Goal: Ask a question: Seek information or help from site administrators or community

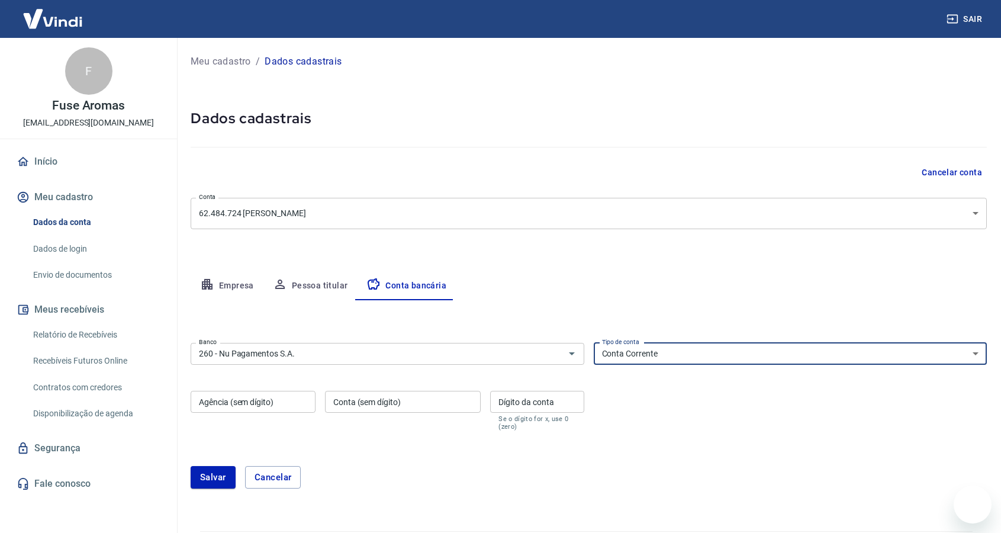
select select "1"
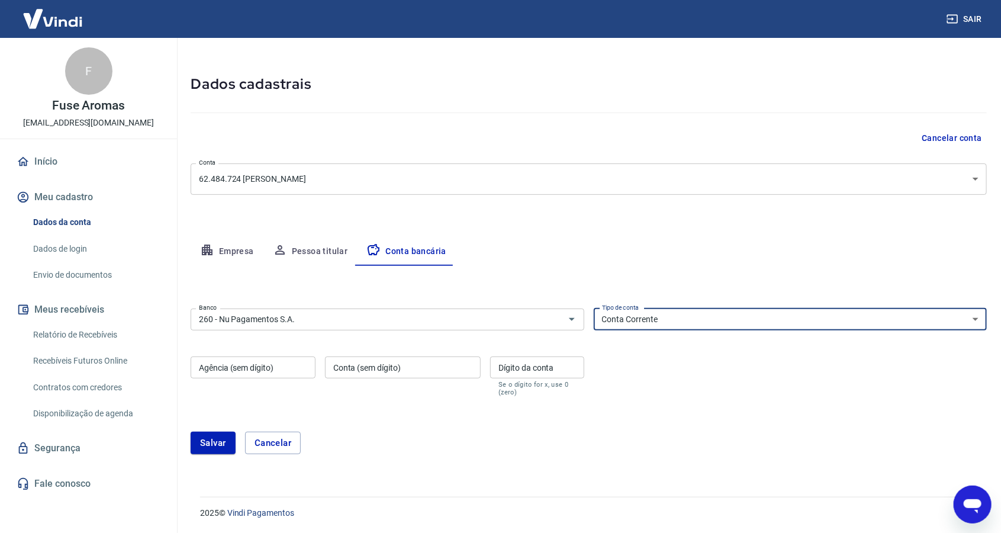
click at [970, 504] on icon "Abrir janela de mensagens" at bounding box center [972, 506] width 18 height 14
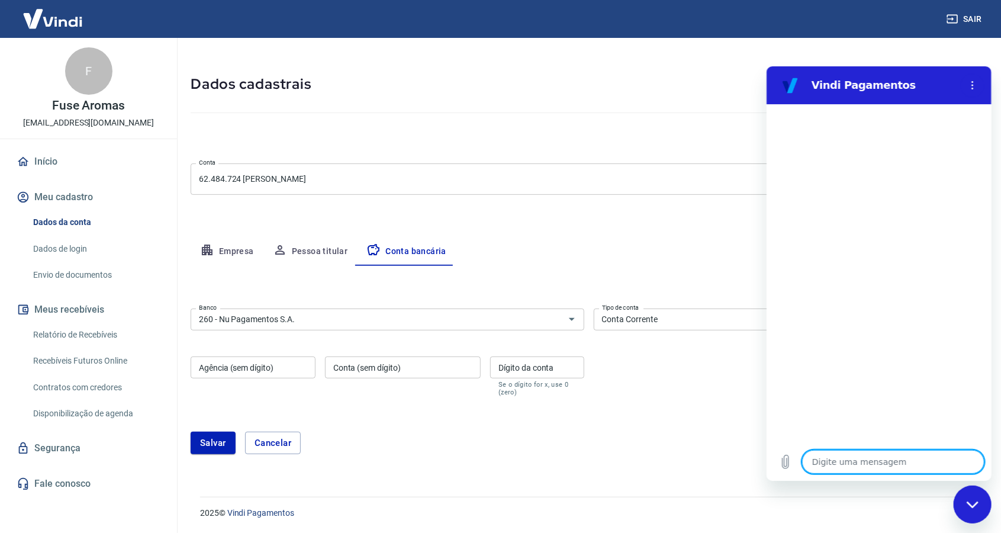
click at [928, 458] on textarea at bounding box center [893, 461] width 182 height 24
type textarea "o"
type textarea "x"
type textarea "ol"
type textarea "x"
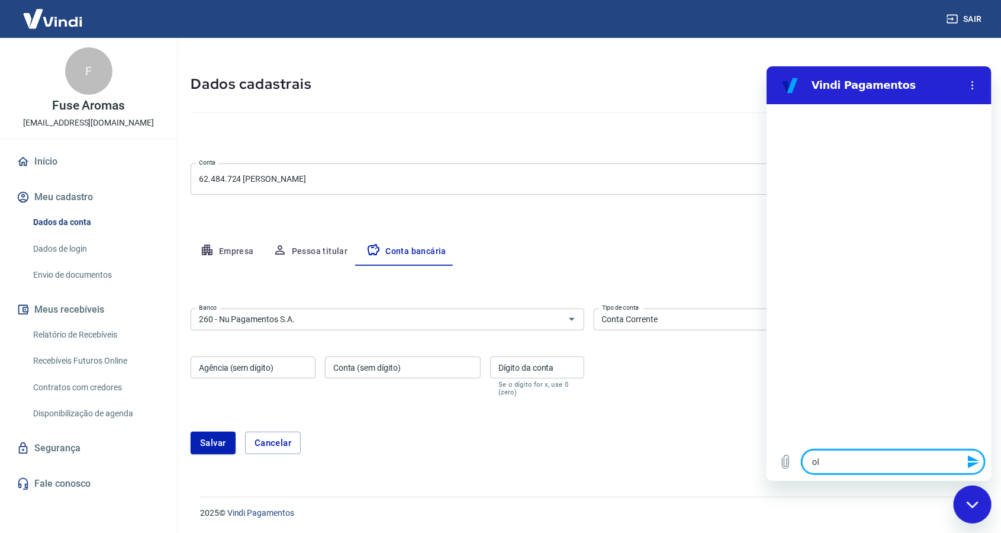
type textarea "ola"
type textarea "x"
type textarea "ola"
type textarea "x"
type textarea "[PERSON_NAME]"
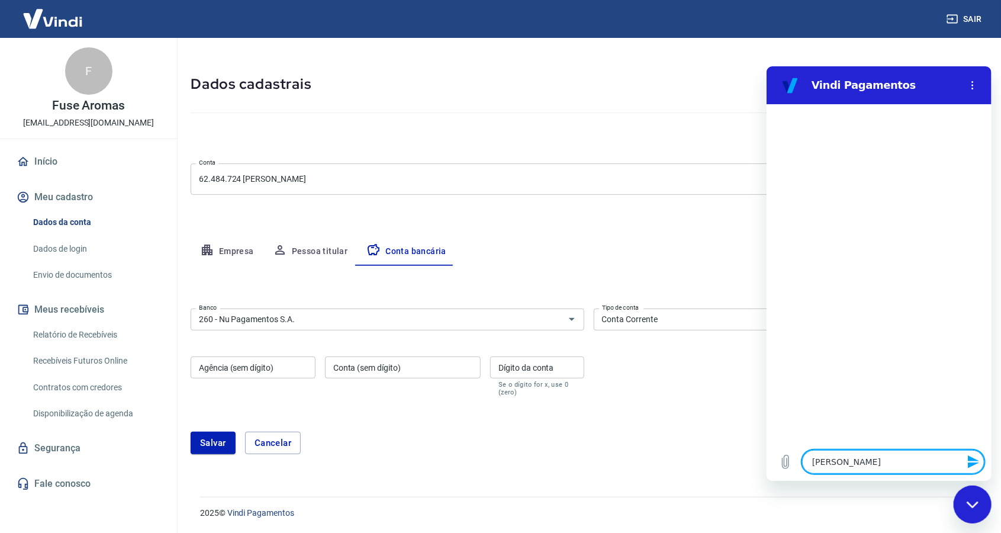
type textarea "x"
type textarea "ola pr"
type textarea "x"
type textarea "ola pre"
type textarea "x"
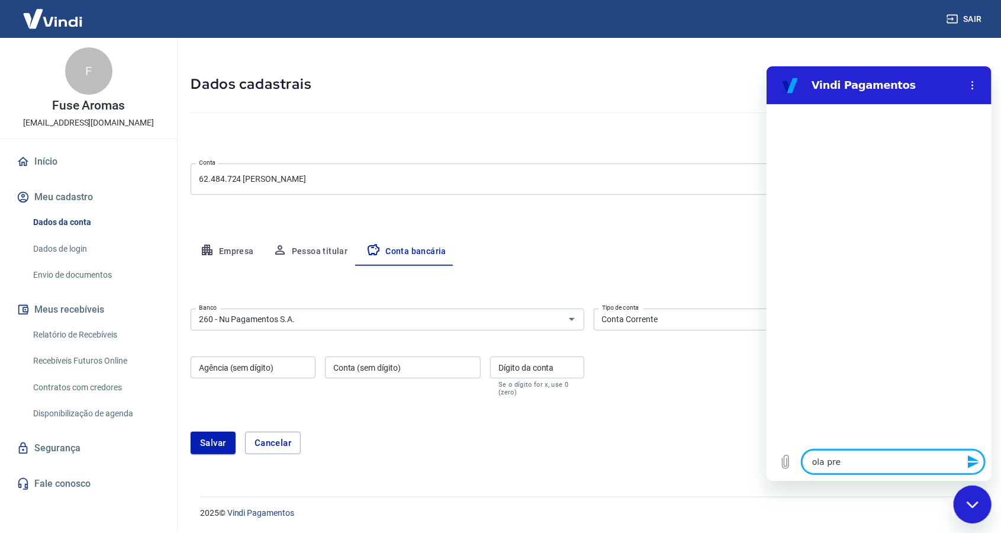
type textarea "ola prec"
type textarea "x"
type textarea "[PERSON_NAME]"
type textarea "x"
type textarea "ola precis"
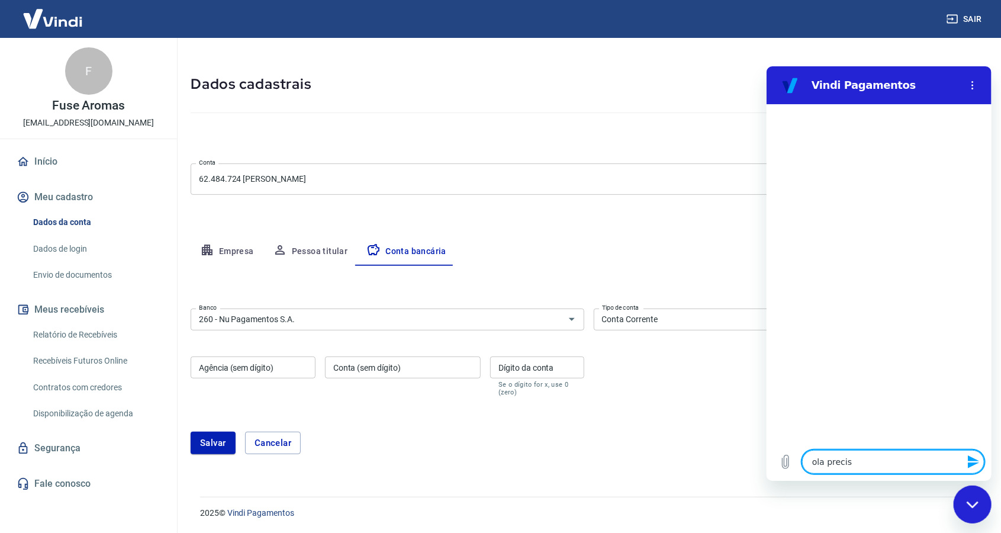
type textarea "x"
type textarea "ola preciso"
type textarea "x"
type textarea "ola preciso"
type textarea "x"
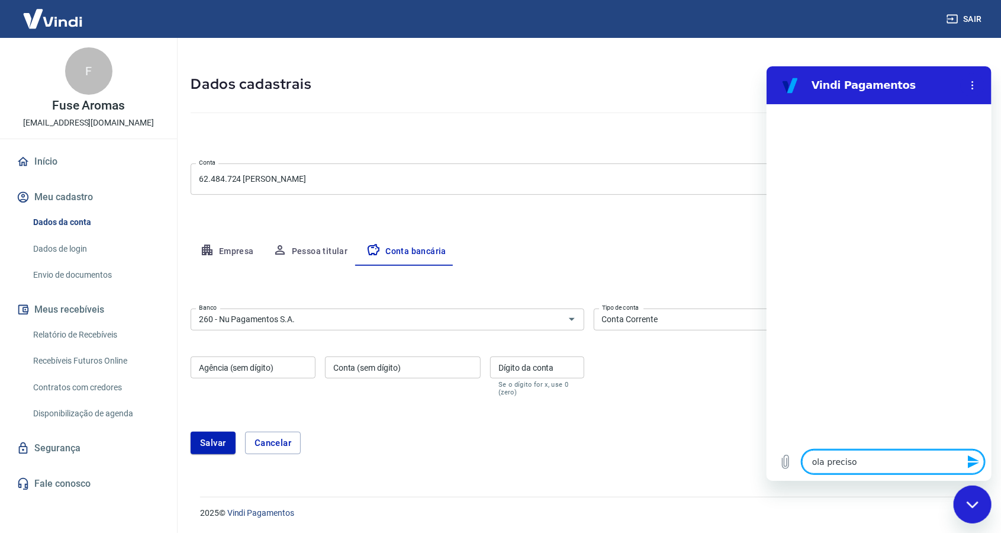
type textarea "ola preciso d"
type textarea "x"
type textarea "ola preciso de"
type textarea "x"
type textarea "ola preciso de"
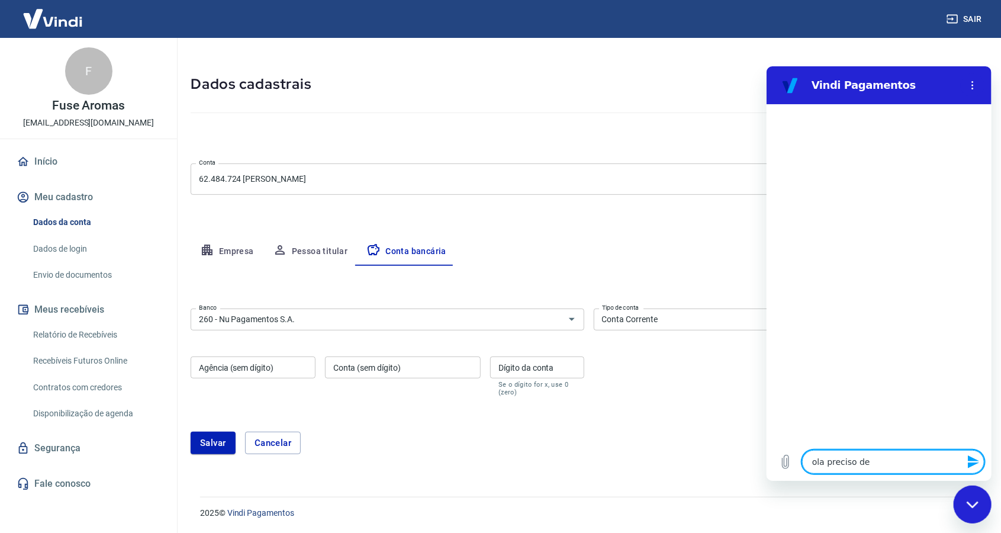
type textarea "x"
type textarea "ola preciso de a"
type textarea "x"
type textarea "ola preciso de aj"
type textarea "x"
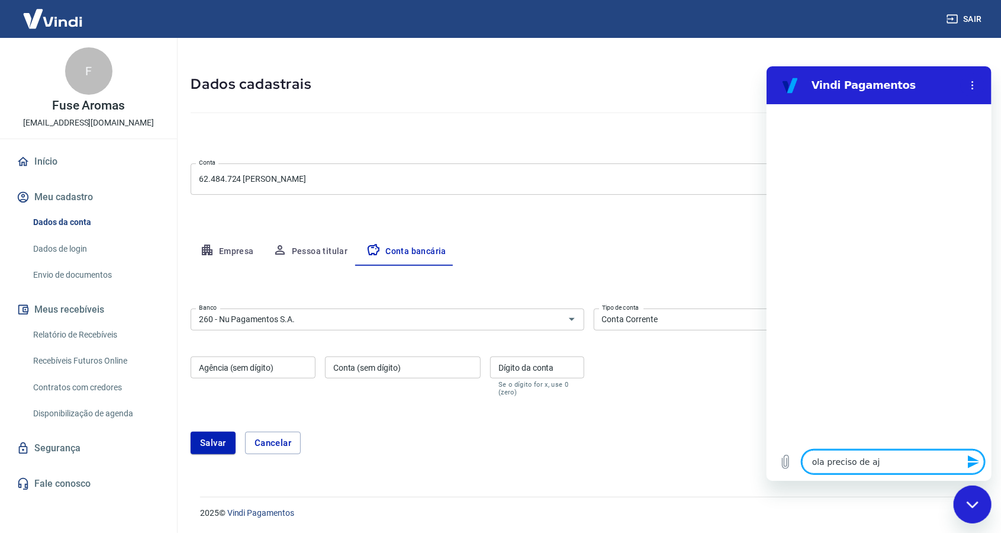
type textarea "ola preciso de aju"
type textarea "x"
type textarea "ola preciso de ajud"
type textarea "x"
type textarea "ola preciso de ajuda"
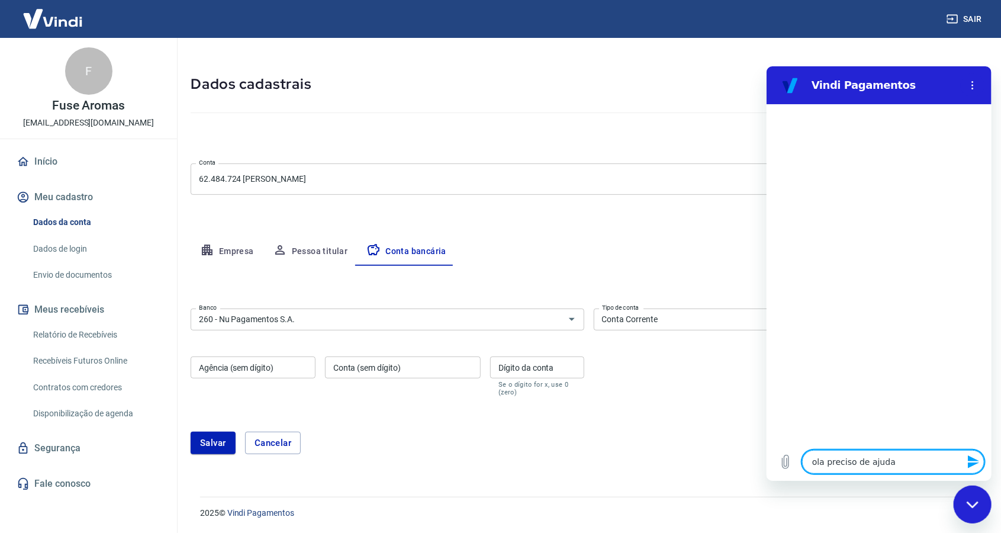
type textarea "x"
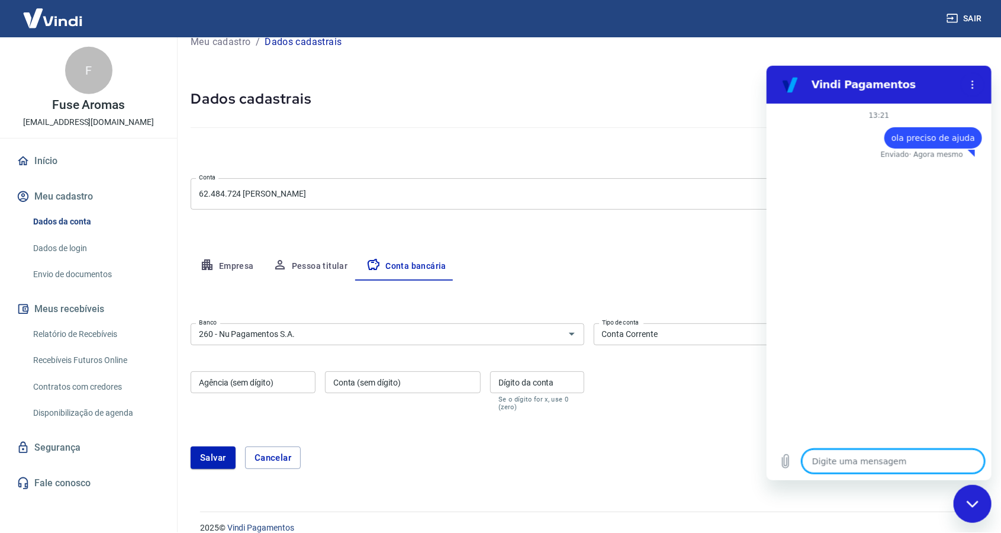
scroll to position [19, 0]
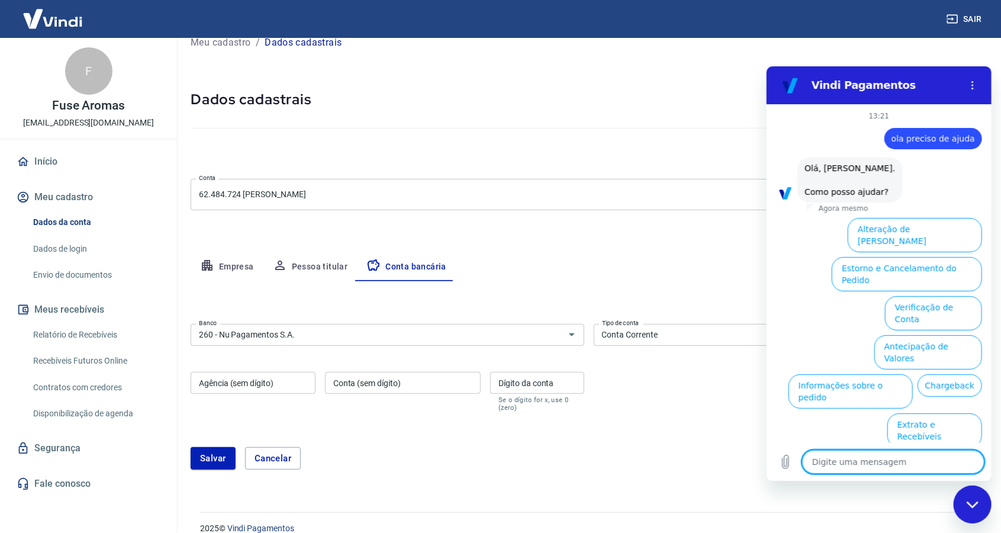
click at [941, 421] on ul "Alteração de Dados Cadastrais Estorno e Cancelamento do Pedido Verificação de C…" at bounding box center [879, 389] width 206 height 352
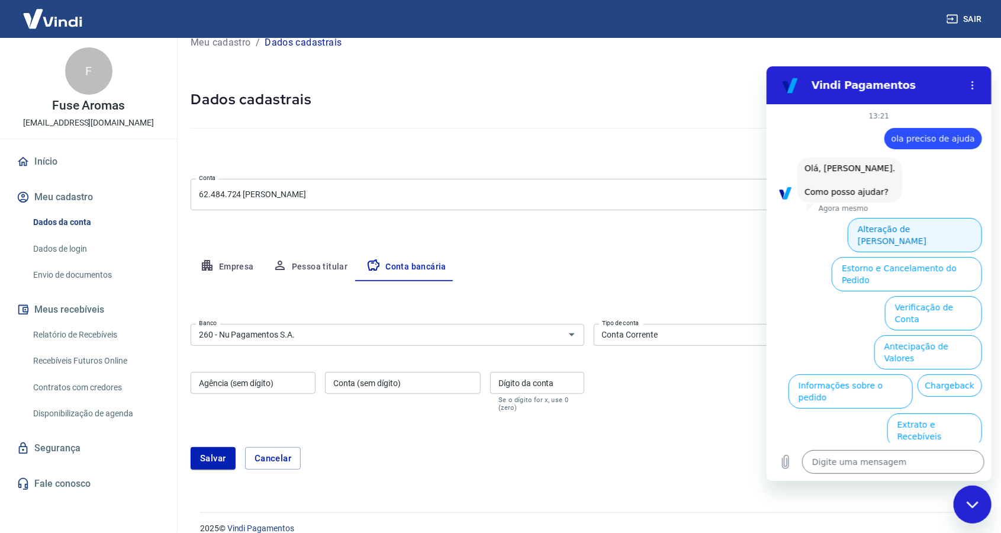
click at [911, 239] on button "Alteração de [PERSON_NAME]" at bounding box center [914, 234] width 134 height 34
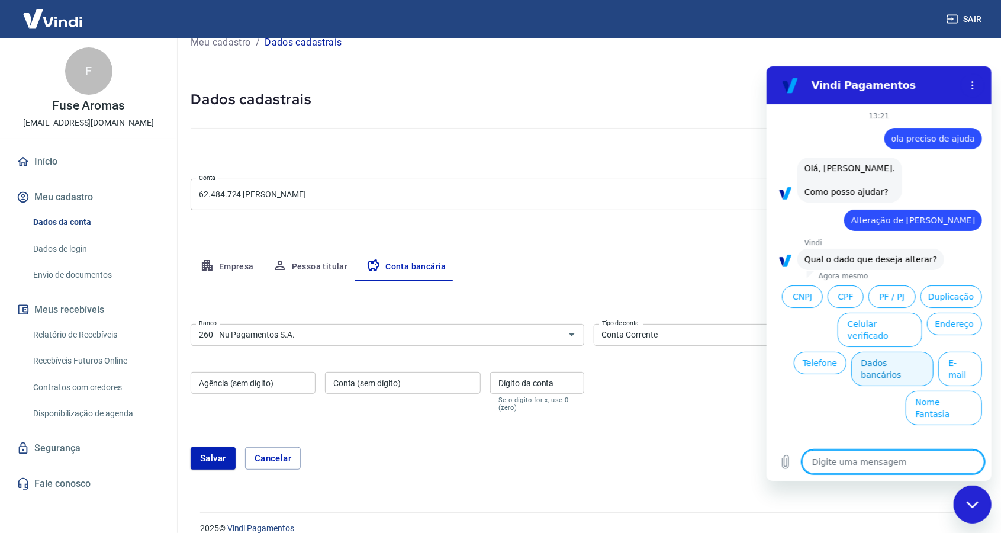
click at [894, 364] on button "Dados bancários" at bounding box center [892, 368] width 83 height 34
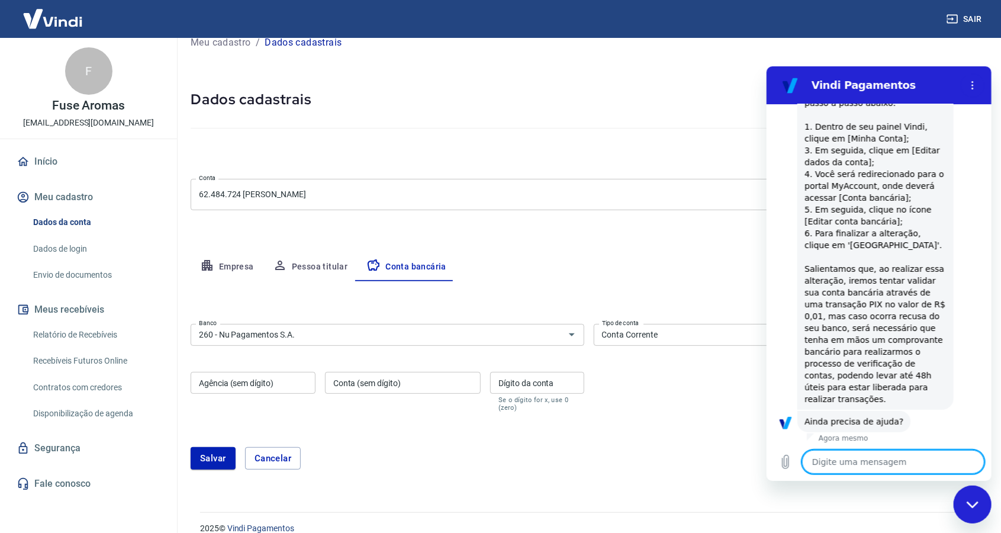
scroll to position [289, 0]
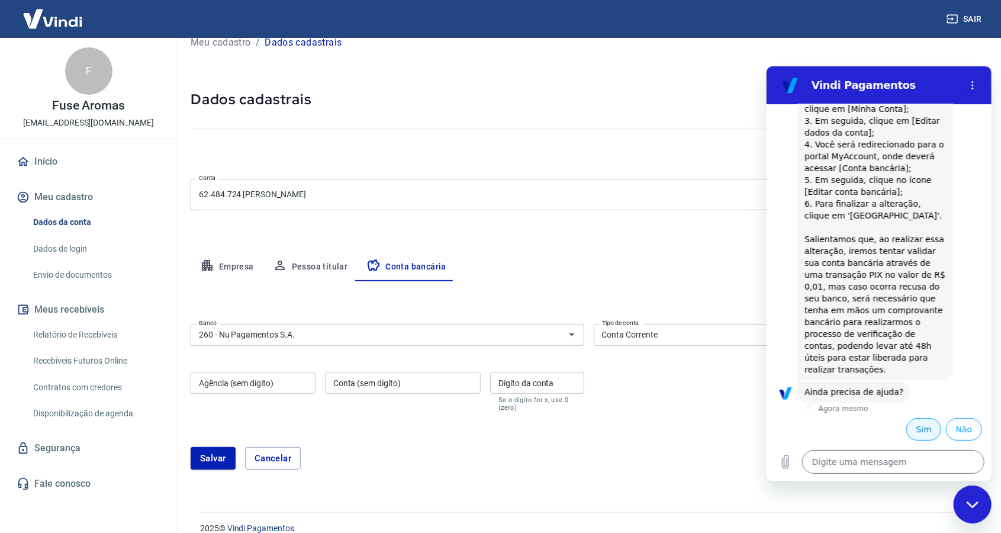
click at [926, 433] on button "Sim" at bounding box center [923, 428] width 35 height 22
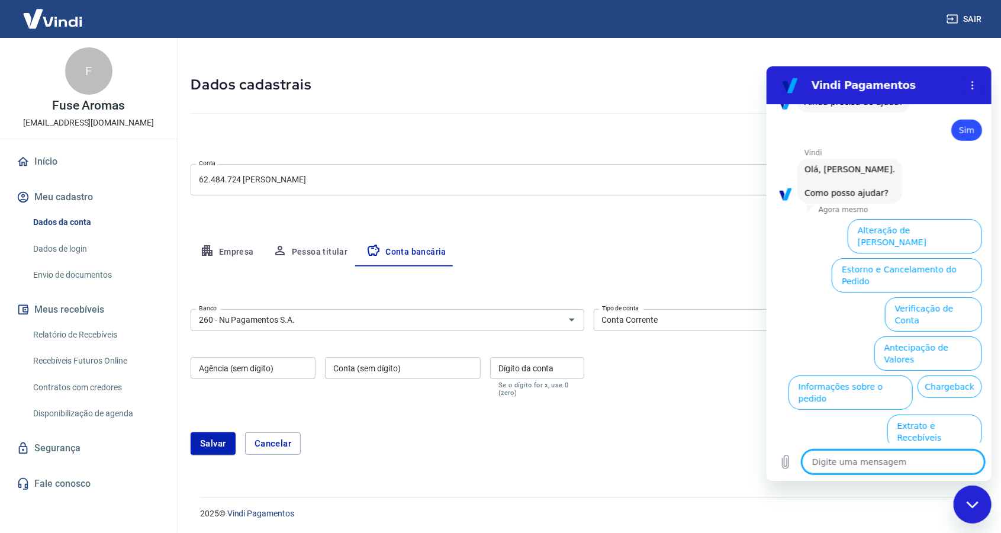
scroll to position [34, 0]
click at [950, 297] on button "Verificação de Conta" at bounding box center [933, 314] width 97 height 34
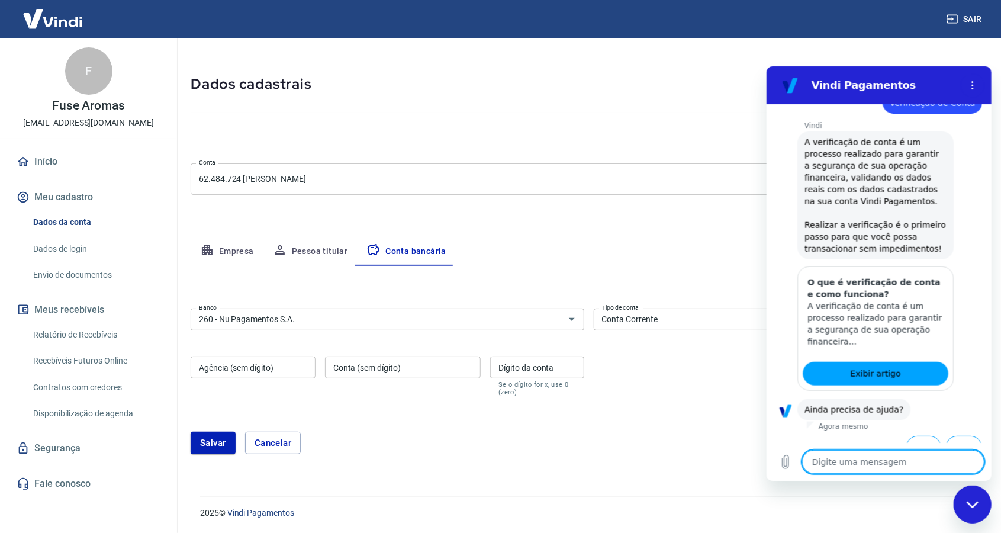
scroll to position [727, 0]
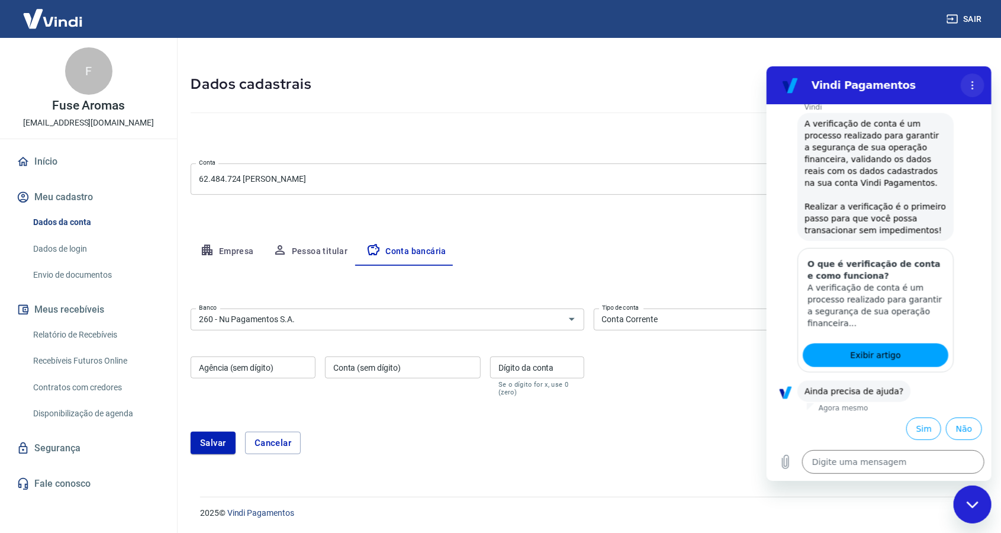
click at [970, 82] on icon "Menu de opções" at bounding box center [971, 84] width 9 height 9
click at [671, 138] on div "Cancelar conta" at bounding box center [589, 138] width 796 height 22
click at [920, 436] on button "Sim" at bounding box center [923, 428] width 35 height 22
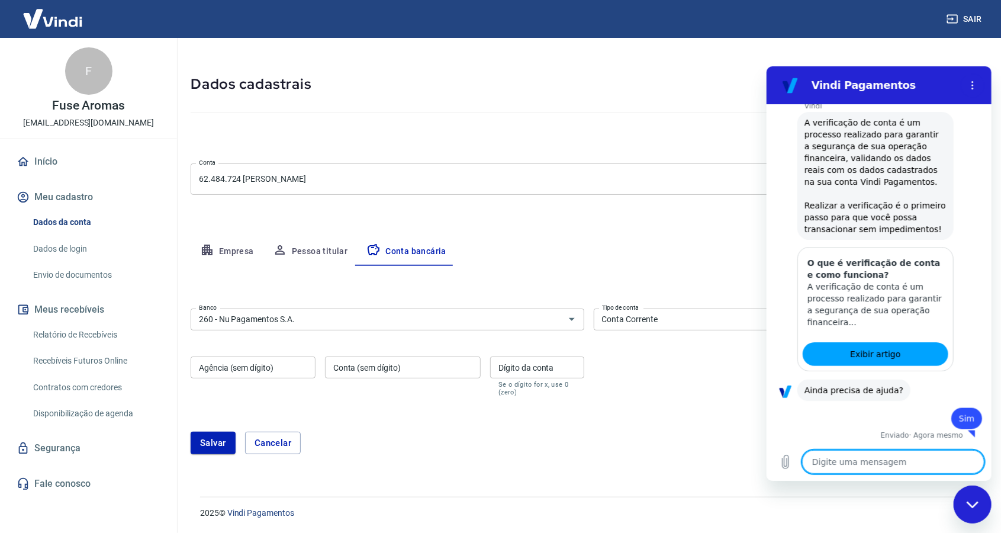
type textarea "x"
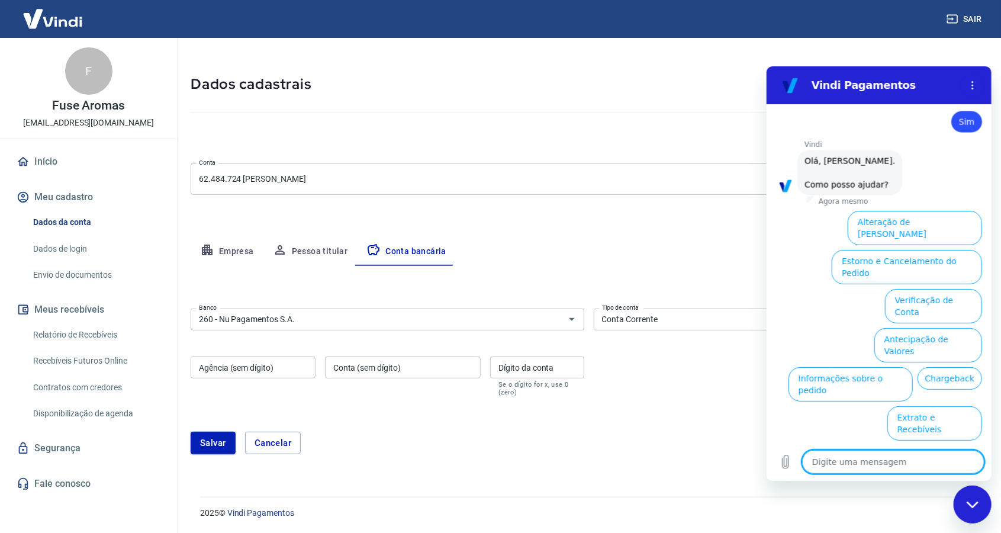
scroll to position [1017, 0]
click at [920, 467] on textarea at bounding box center [893, 461] width 182 height 24
type textarea "f"
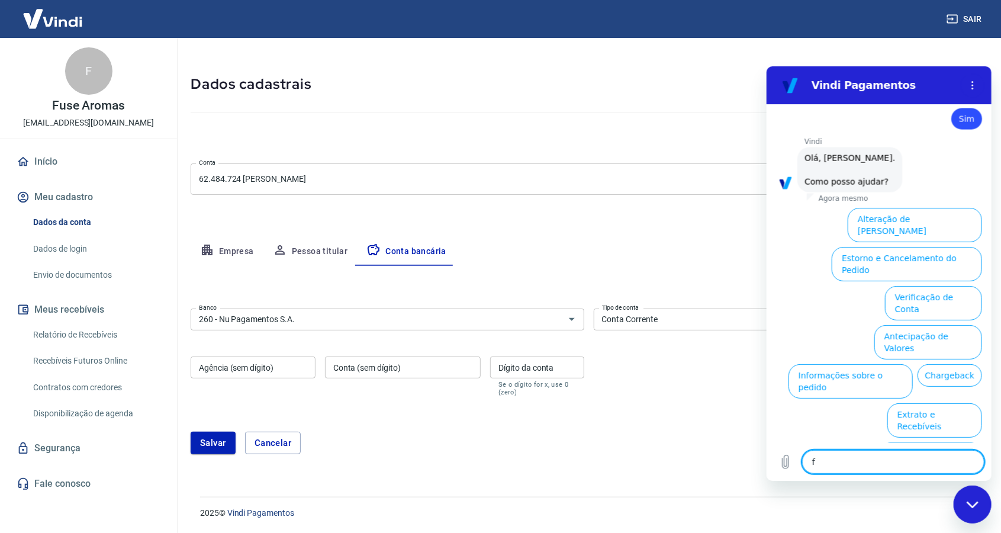
type textarea "x"
type textarea "fa"
type textarea "x"
type textarea "fal"
type textarea "x"
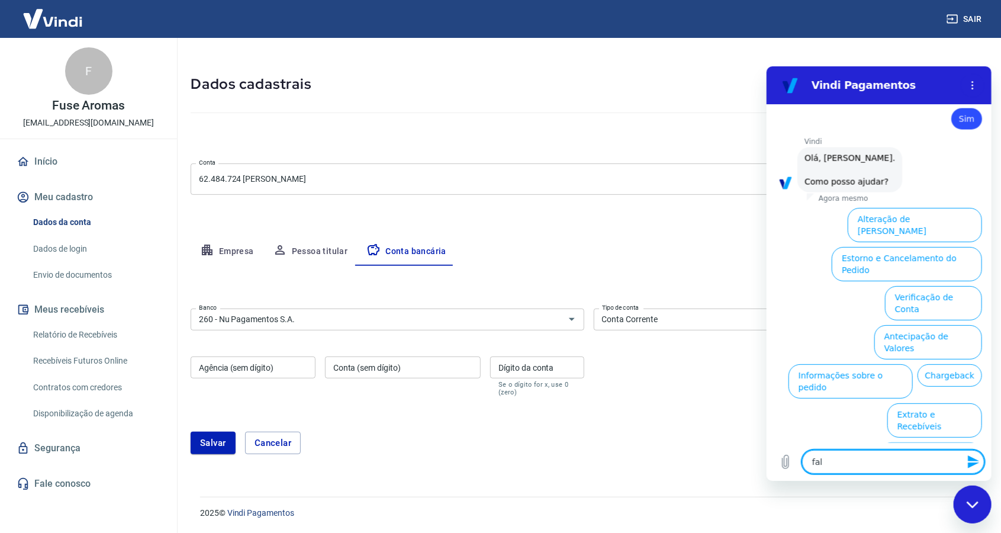
type textarea "fala"
type textarea "x"
type textarea "falar"
type textarea "x"
type textarea "falar"
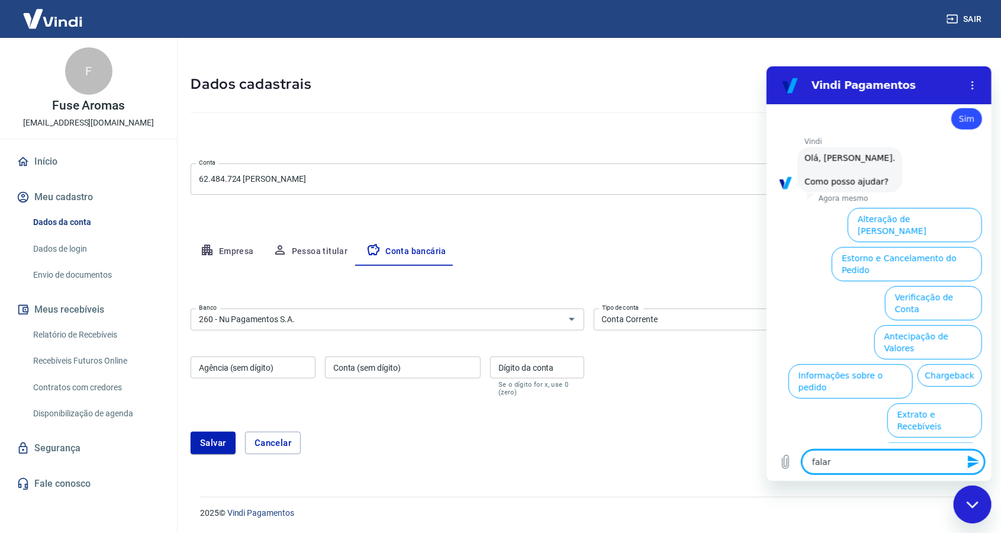
type textarea "x"
type textarea "falar c"
type textarea "x"
type textarea "falar co"
type textarea "x"
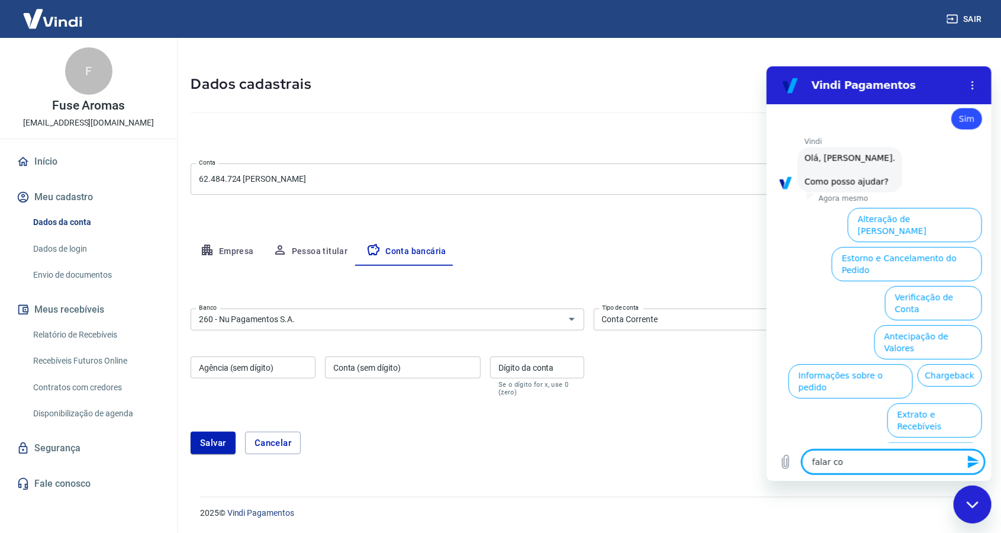
type textarea "falar com"
type textarea "x"
type textarea "falar com"
type textarea "x"
type textarea "falar com a"
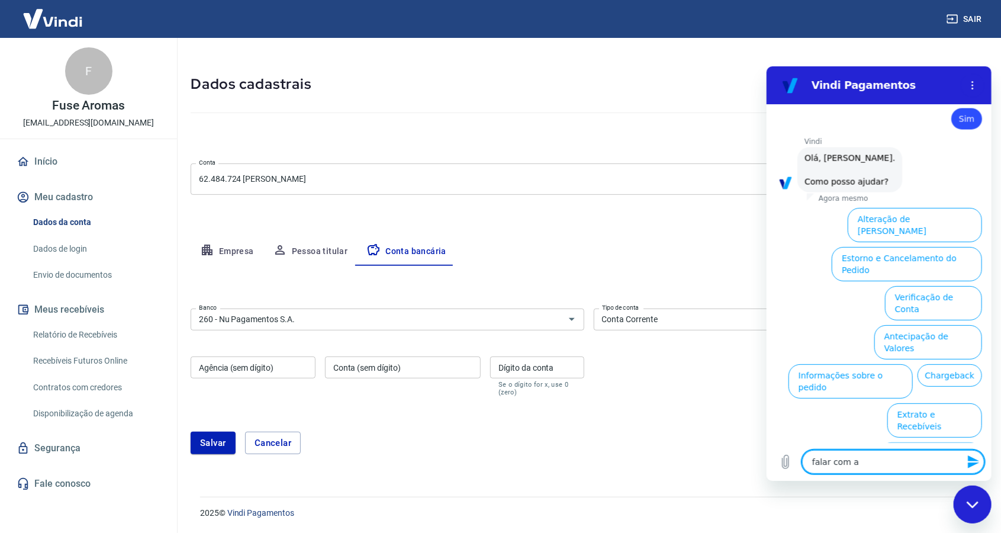
type textarea "x"
type textarea "falar com at"
type textarea "x"
type textarea "falar com ate"
type textarea "x"
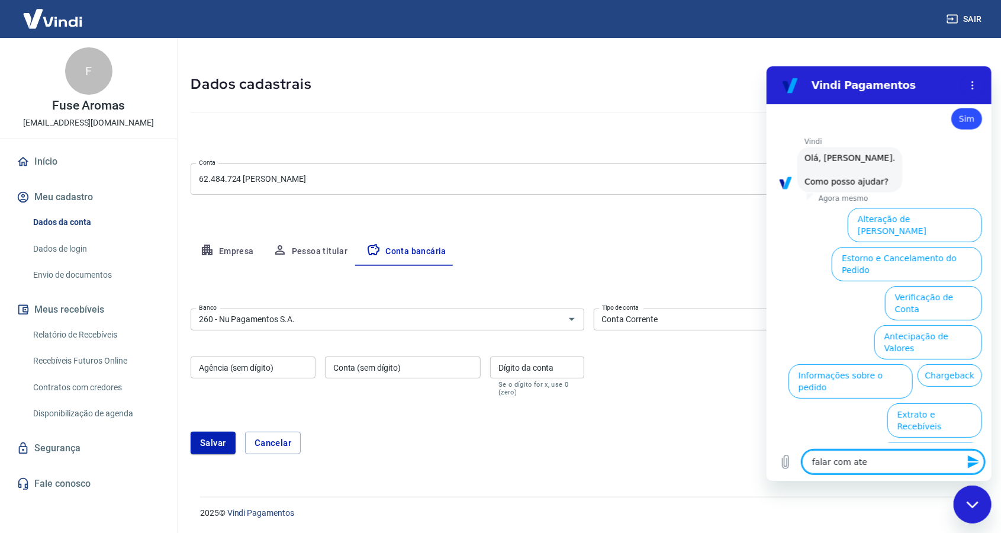
type textarea "falar com [GEOGRAPHIC_DATA]"
type textarea "x"
type textarea "falar com atend"
type textarea "x"
type textarea "falar com atende"
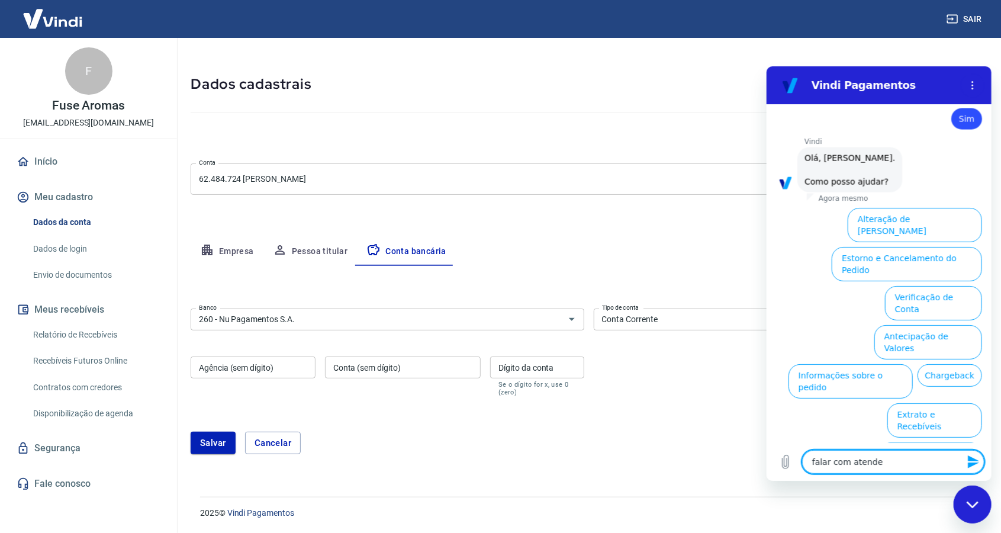
type textarea "x"
type textarea "falar com atenden"
type textarea "x"
type textarea "falar com atendent"
type textarea "x"
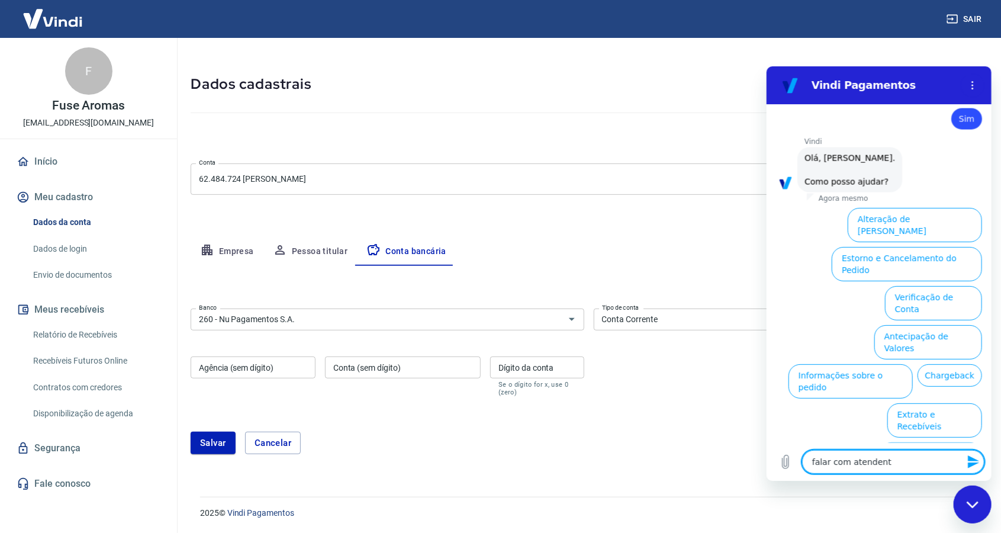
type textarea "falar com atendente"
type textarea "x"
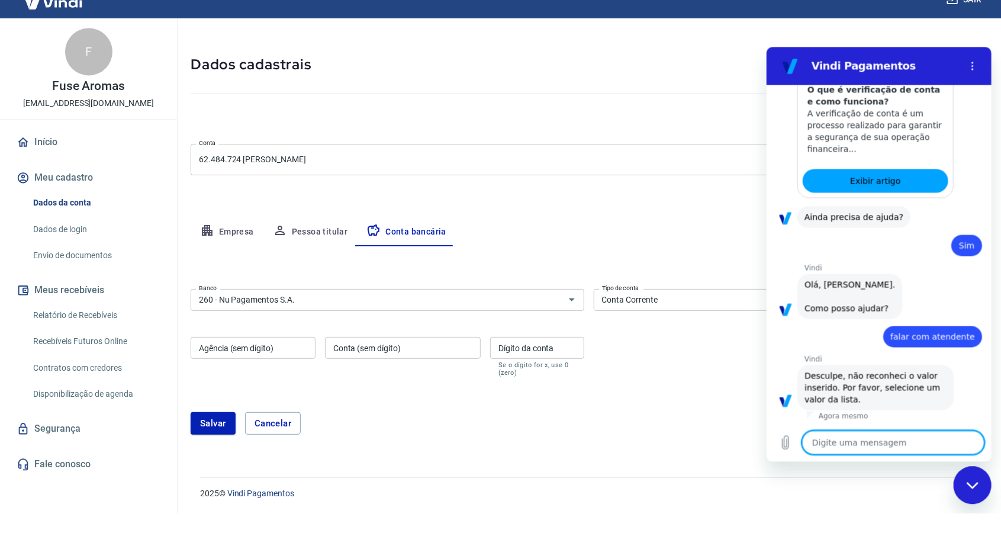
scroll to position [34, 0]
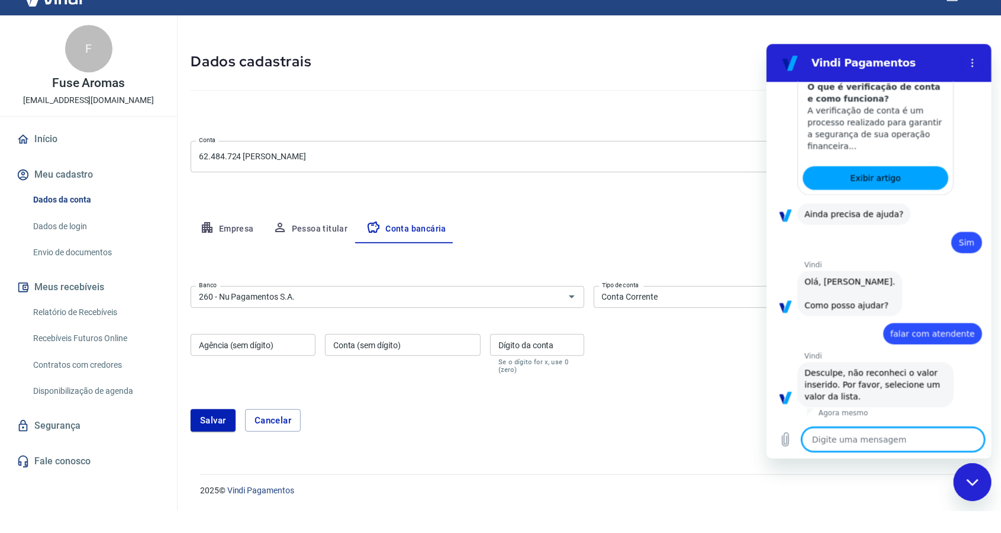
click at [52, 463] on div "Início Meu cadastro Dados da conta Dados de login Envio de documentos Meus rece…" at bounding box center [88, 323] width 177 height 348
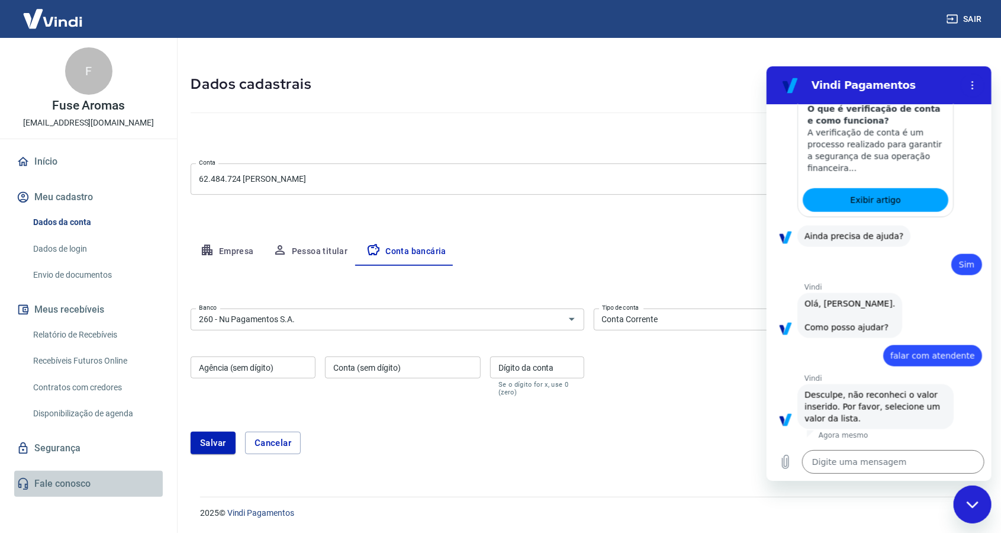
click at [67, 486] on link "Fale conosco" at bounding box center [88, 484] width 149 height 26
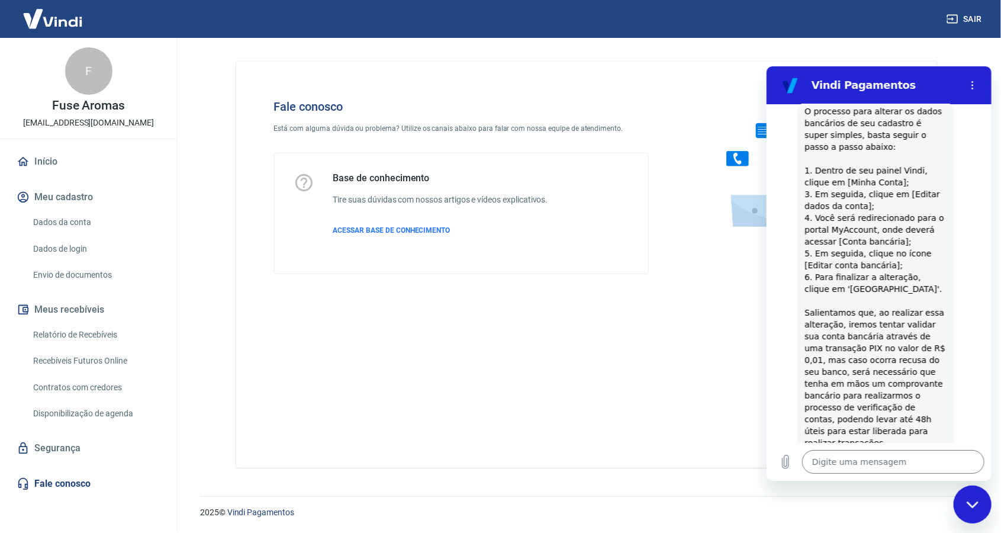
scroll to position [227, 0]
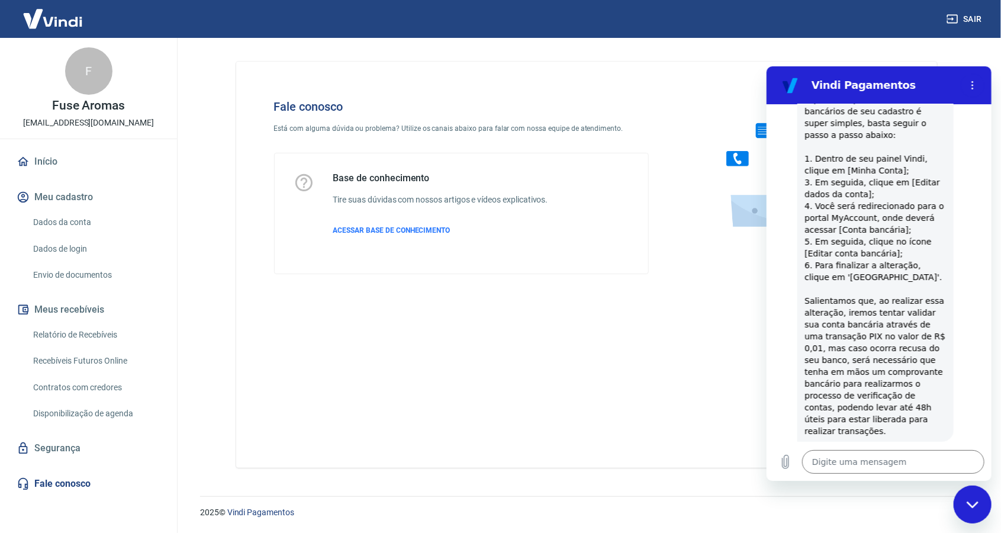
click at [44, 159] on link "Início" at bounding box center [88, 162] width 149 height 26
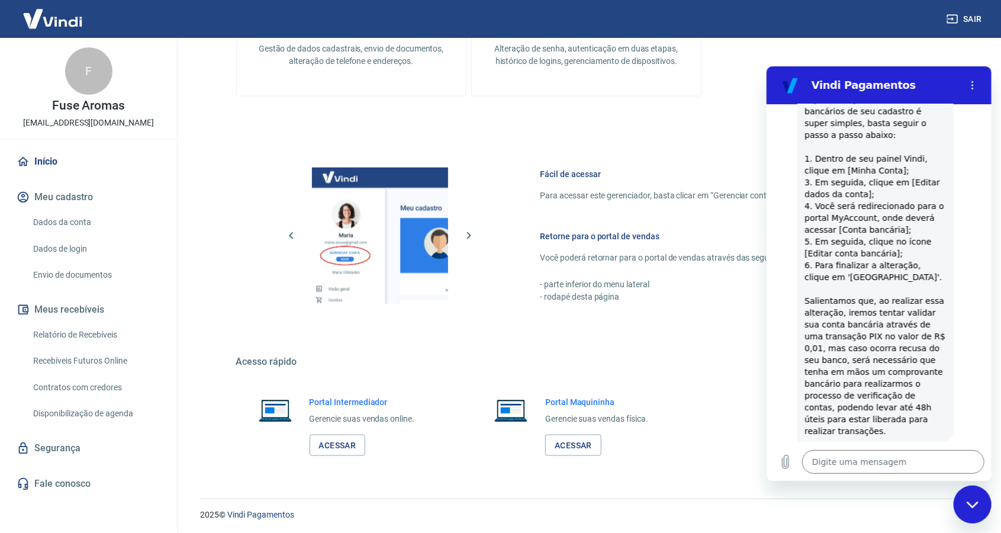
scroll to position [623, 0]
click at [73, 333] on link "Relatório de Recebíveis" at bounding box center [95, 335] width 134 height 24
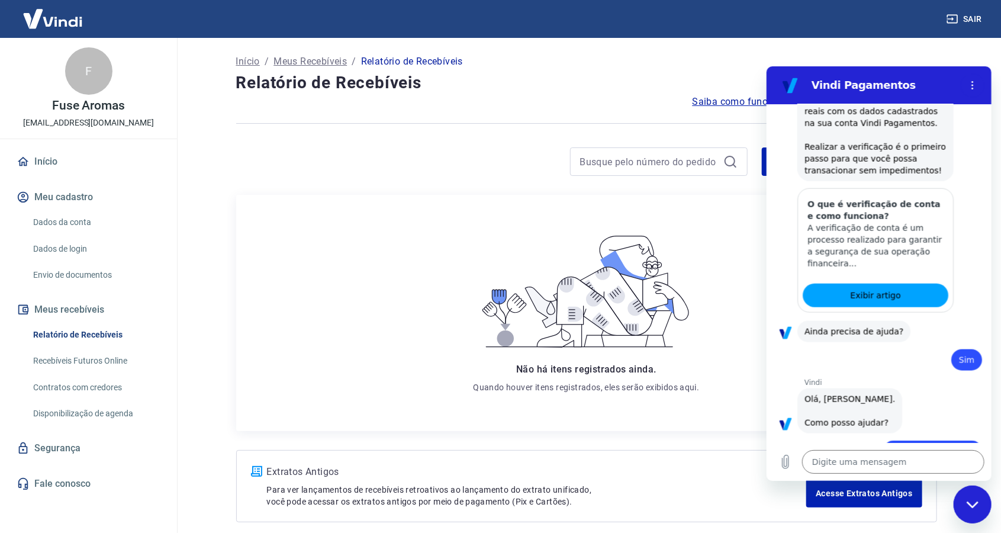
scroll to position [894, 0]
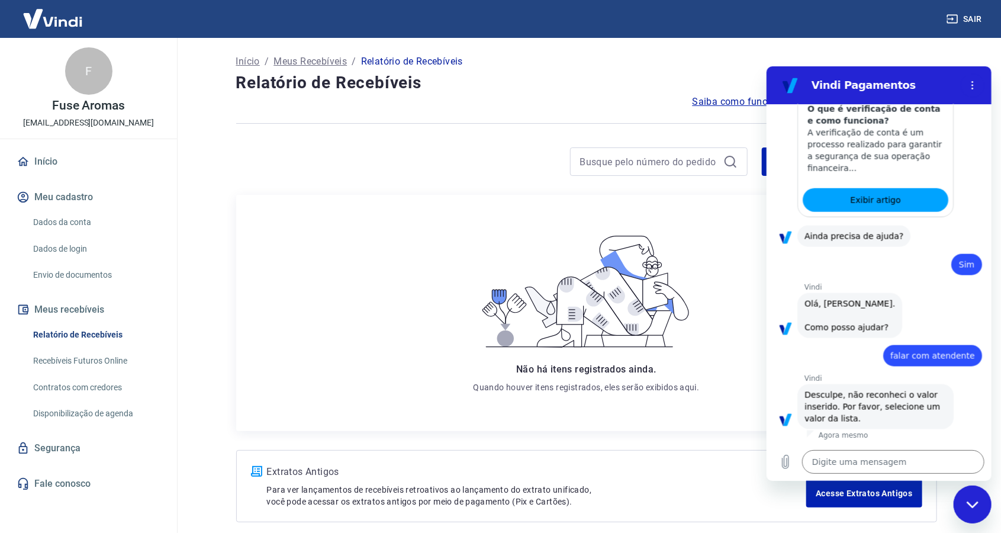
click at [976, 504] on icon "Fechar janela de mensagens" at bounding box center [972, 504] width 12 height 8
type textarea "x"
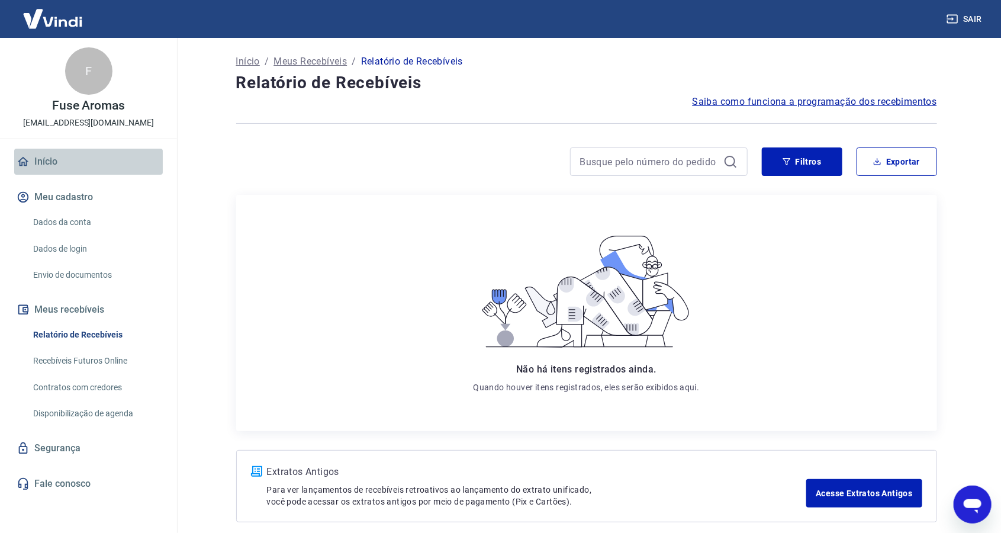
click at [37, 162] on link "Início" at bounding box center [88, 162] width 149 height 26
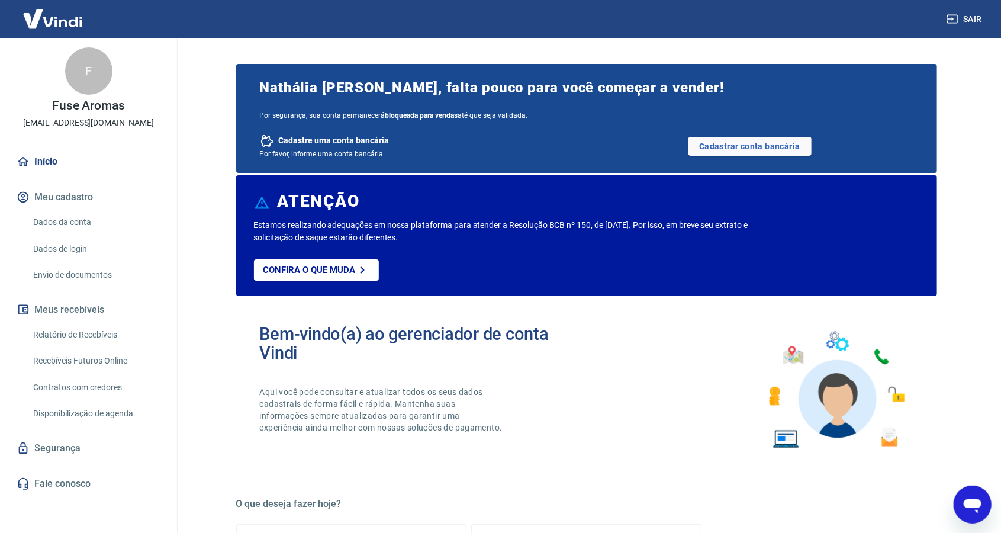
click at [67, 195] on button "Meu cadastro" at bounding box center [88, 197] width 149 height 26
click at [65, 223] on link "Dados da conta" at bounding box center [95, 222] width 134 height 24
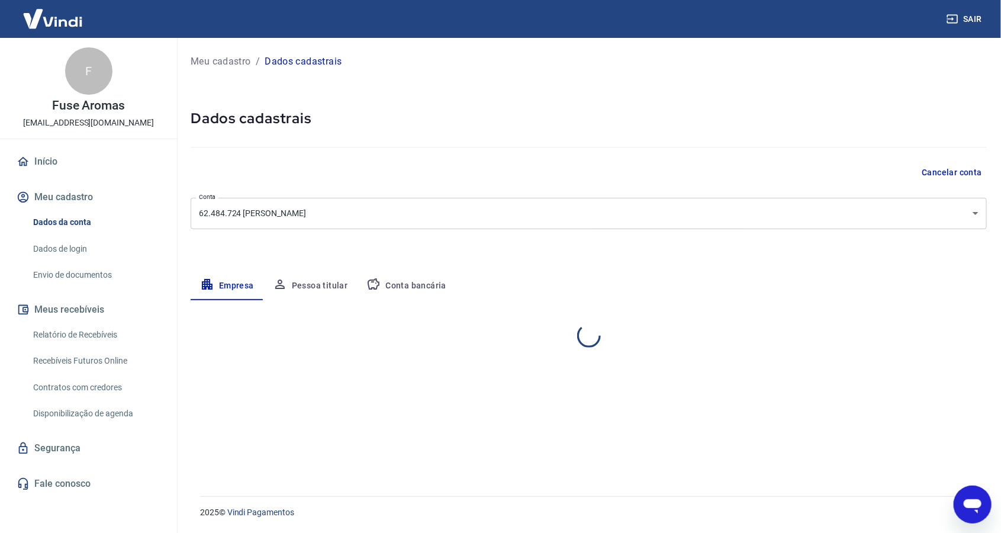
select select "SP"
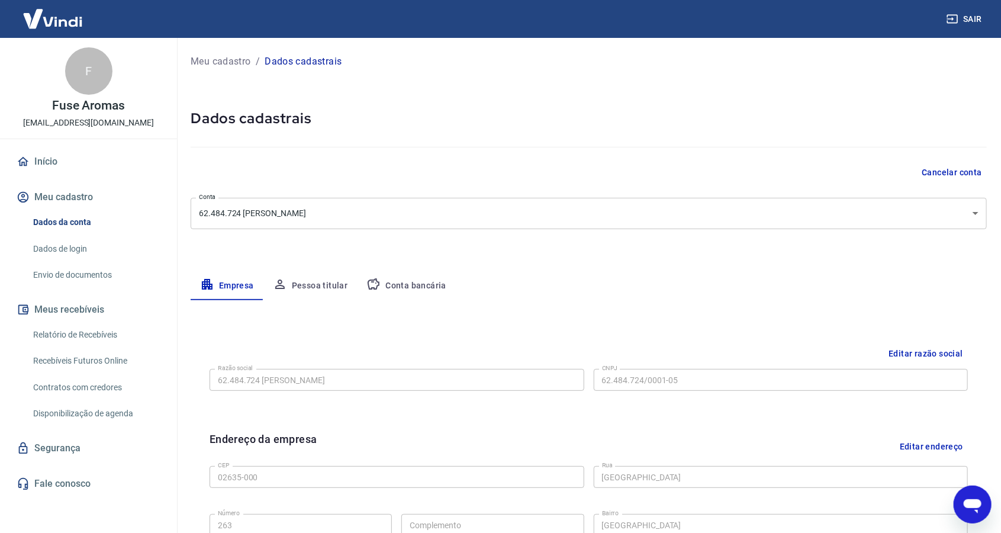
click at [859, 223] on body "Sair F Fuse Aromas [EMAIL_ADDRESS][DOMAIN_NAME] Início Meu cadastro Dados da co…" at bounding box center [500, 266] width 1001 height 533
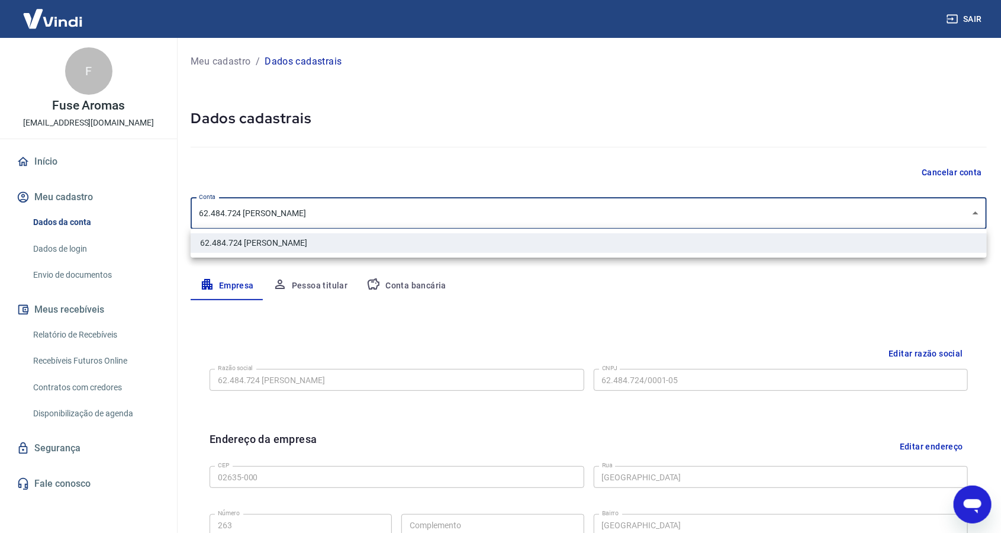
click at [859, 223] on div at bounding box center [500, 266] width 1001 height 533
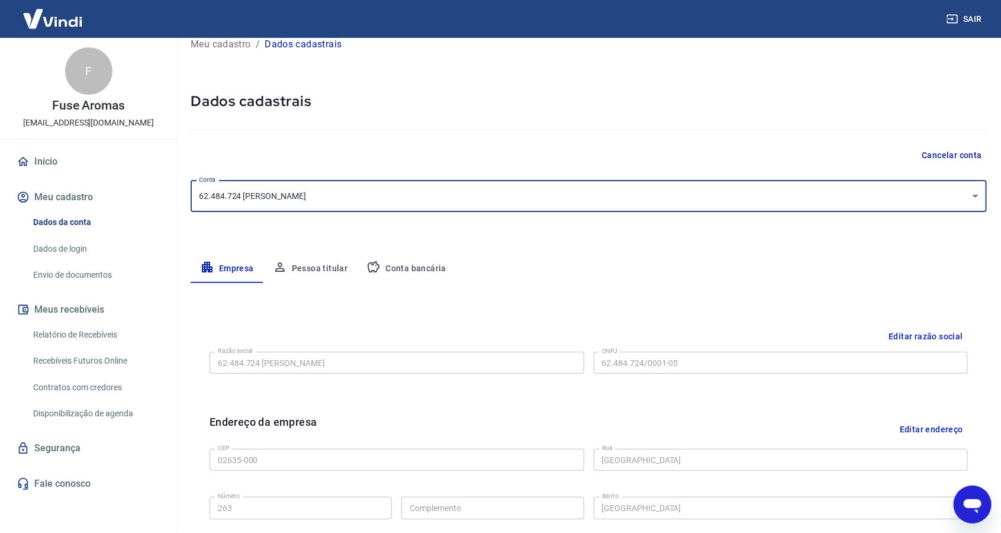
scroll to position [38, 0]
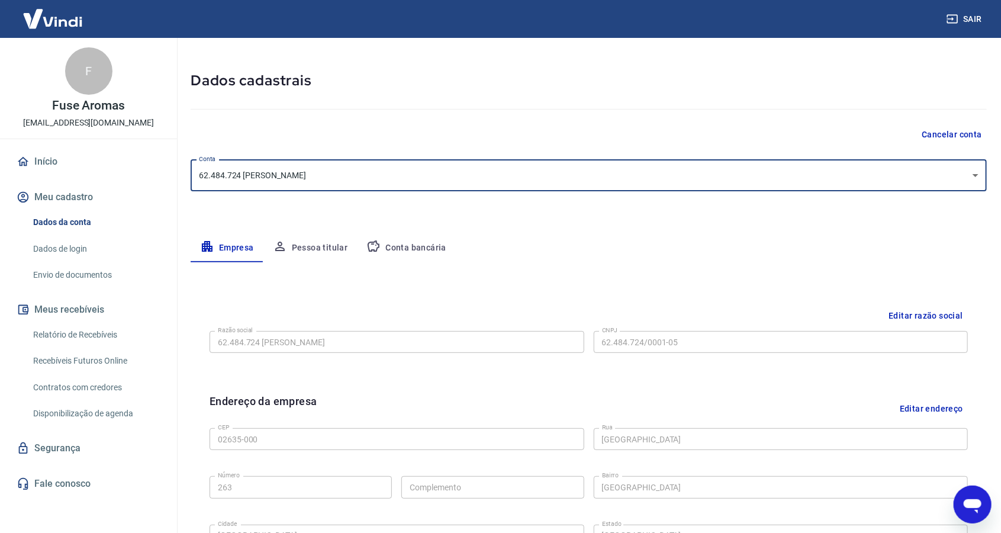
click at [300, 248] on button "Pessoa titular" at bounding box center [310, 248] width 94 height 28
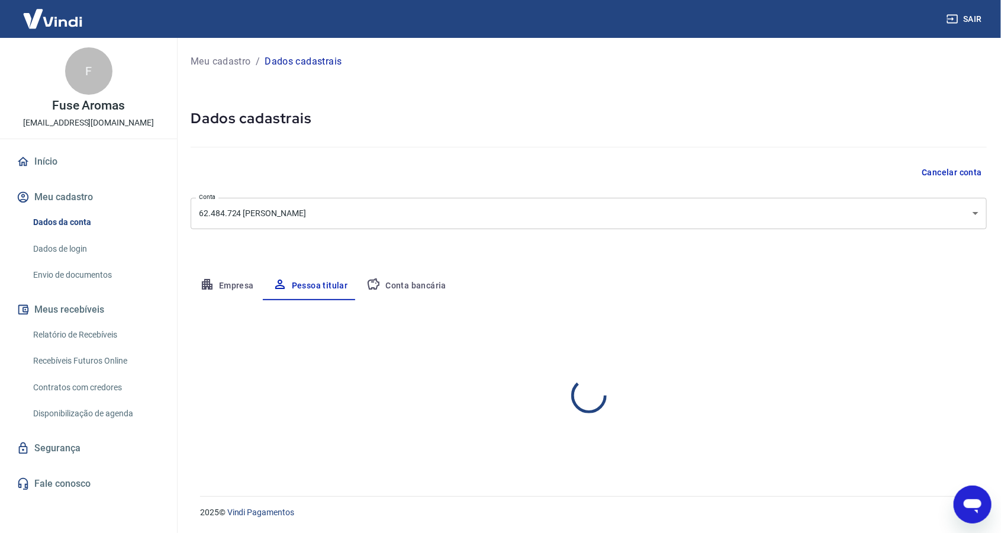
scroll to position [0, 0]
click at [409, 287] on button "Conta bancária" at bounding box center [406, 286] width 99 height 28
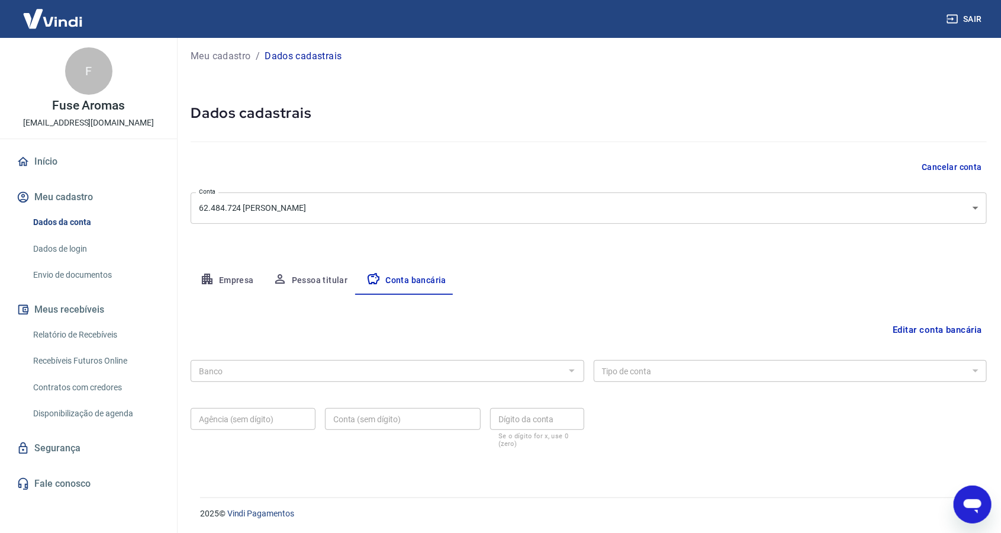
scroll to position [6, 0]
click at [239, 279] on button "Empresa" at bounding box center [227, 280] width 73 height 28
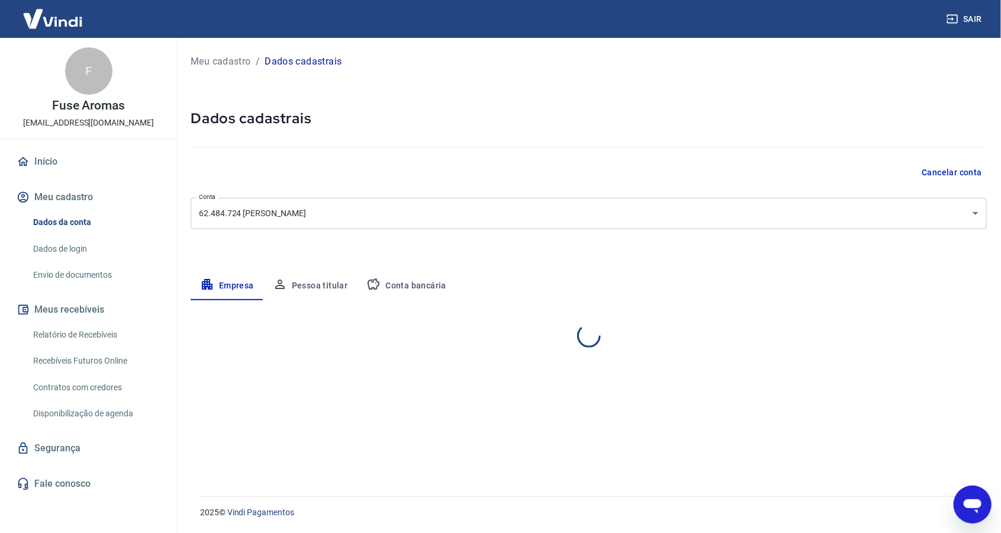
scroll to position [0, 0]
select select "SP"
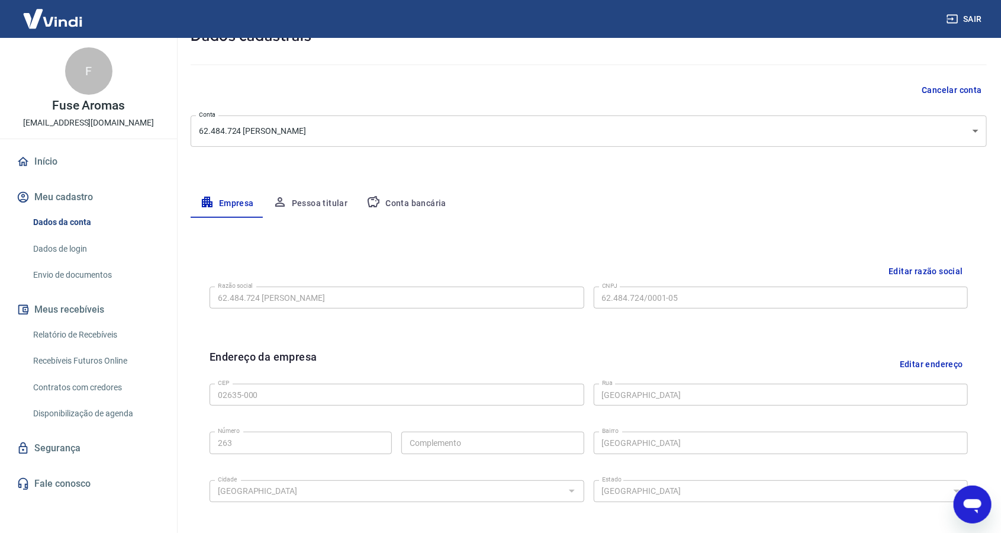
scroll to position [320, 0]
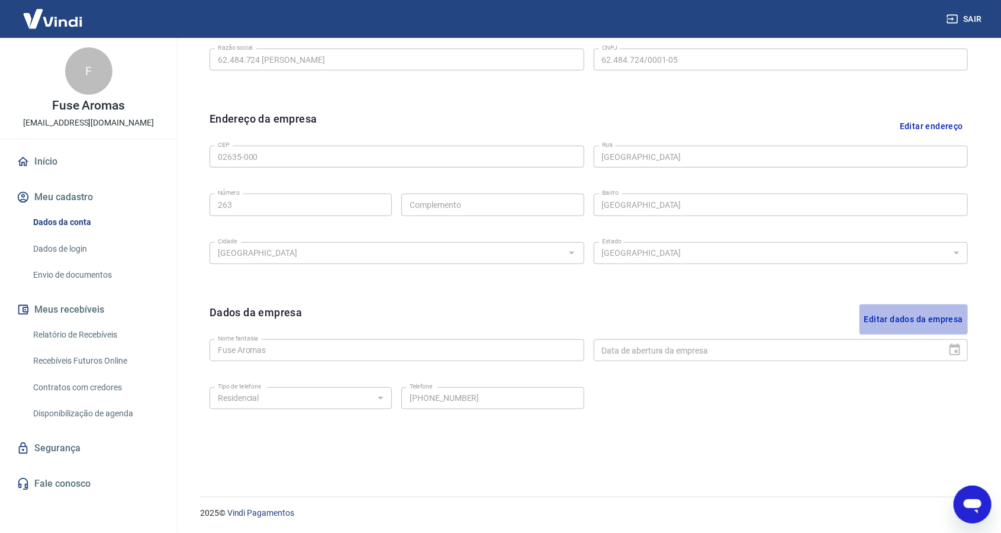
click at [921, 321] on button "Editar dados da empresa" at bounding box center [914, 319] width 108 height 30
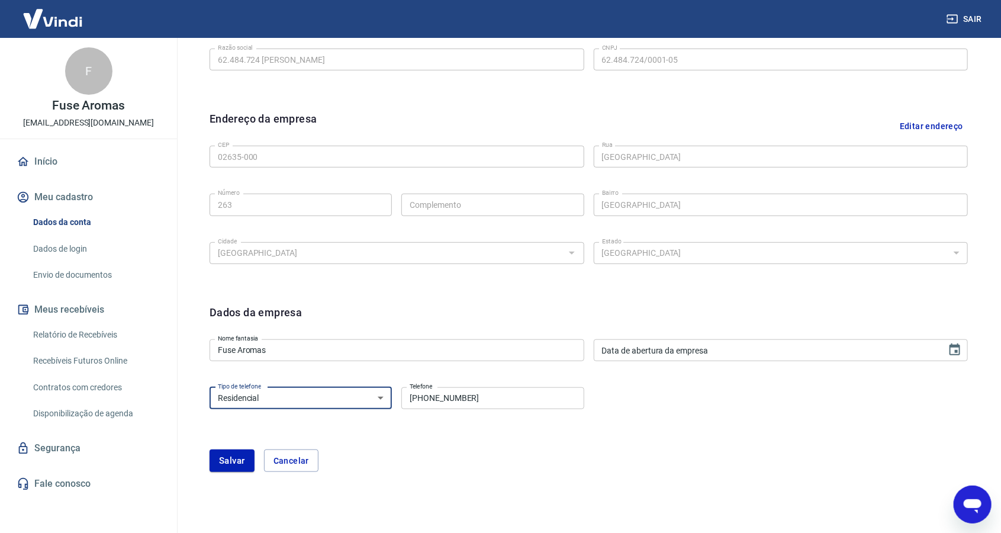
click at [299, 397] on select "Residencial Comercial" at bounding box center [301, 398] width 182 height 22
select select "business"
click at [210, 387] on select "Residencial Comercial" at bounding box center [301, 398] width 182 height 22
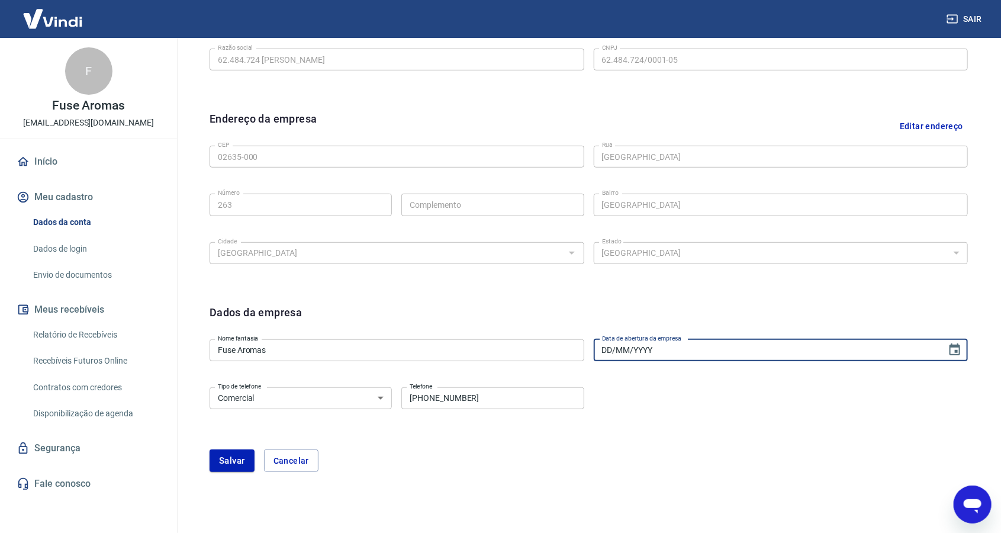
click at [719, 352] on input "DD/MM/YYYY" at bounding box center [766, 350] width 345 height 22
type input "[DATE]"
click at [230, 465] on button "Salvar" at bounding box center [232, 460] width 45 height 22
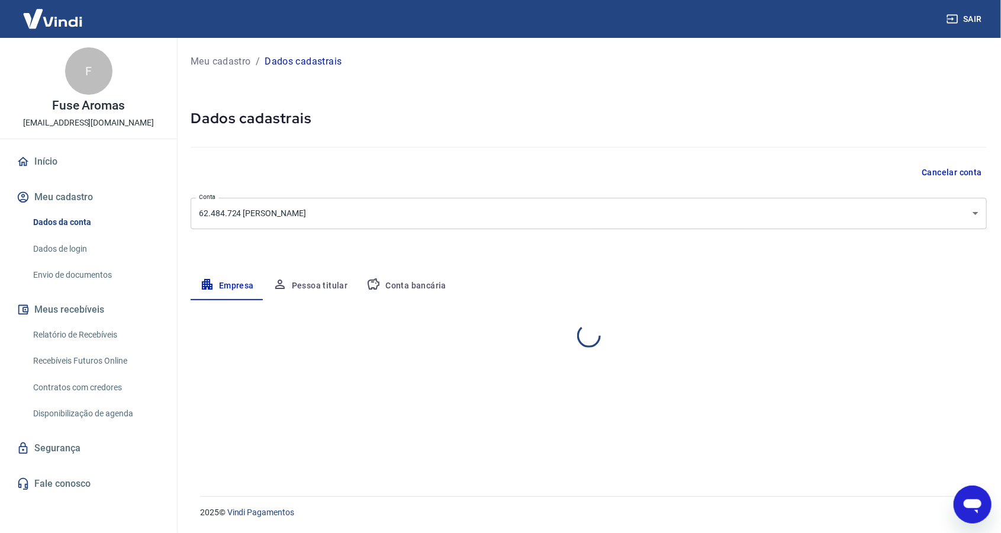
scroll to position [0, 0]
select select "SP"
select select "business"
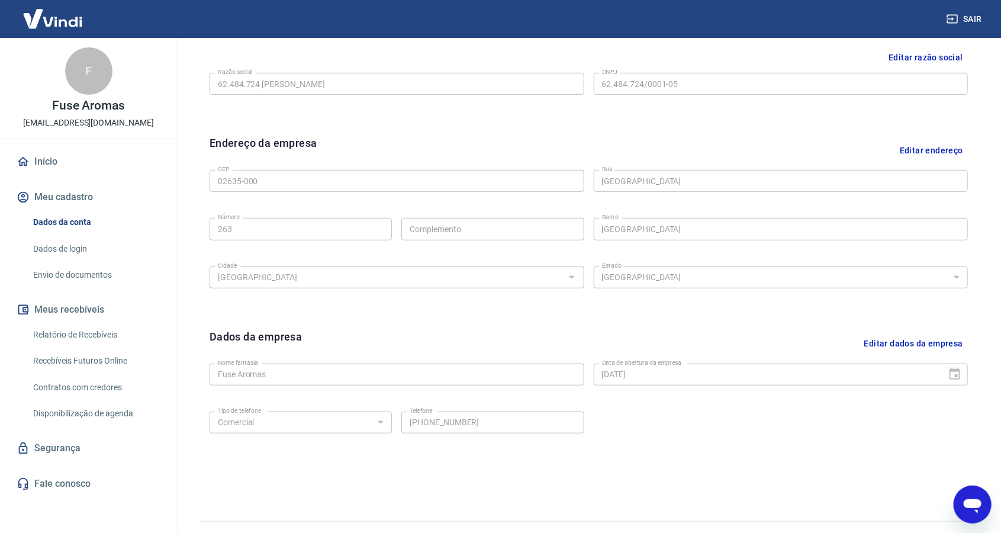
scroll to position [320, 0]
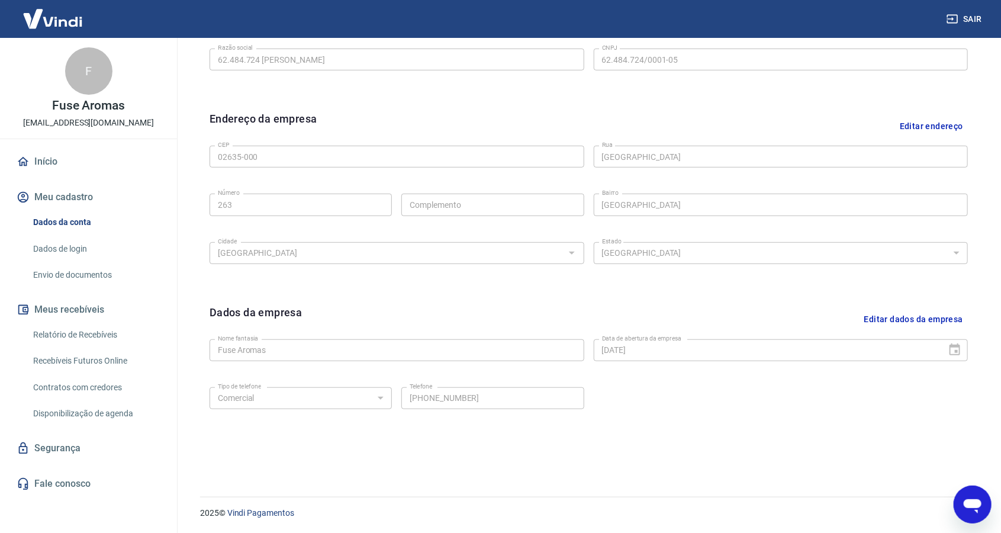
click at [59, 249] on link "Dados de login" at bounding box center [95, 249] width 134 height 24
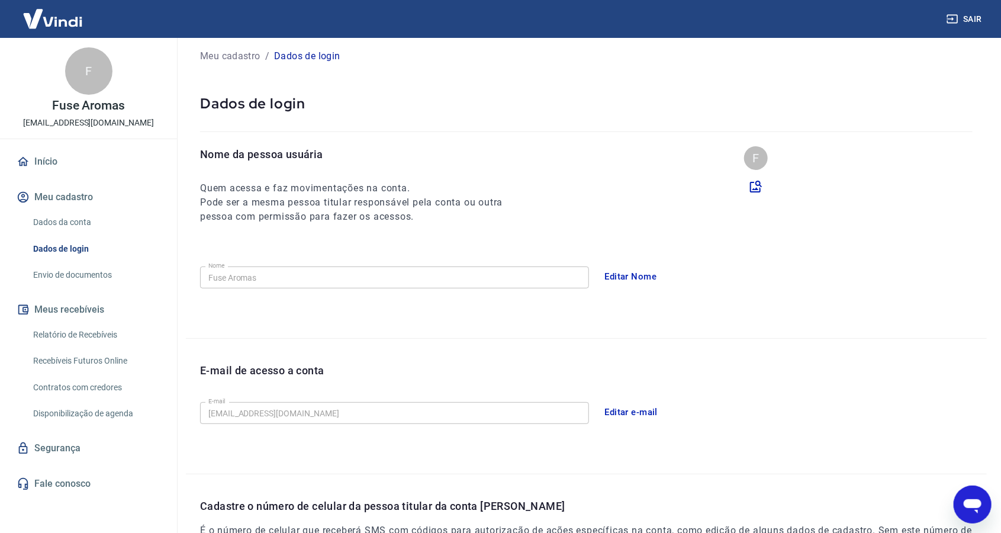
scroll to position [20, 0]
click at [74, 272] on link "Envio de documentos" at bounding box center [95, 275] width 134 height 24
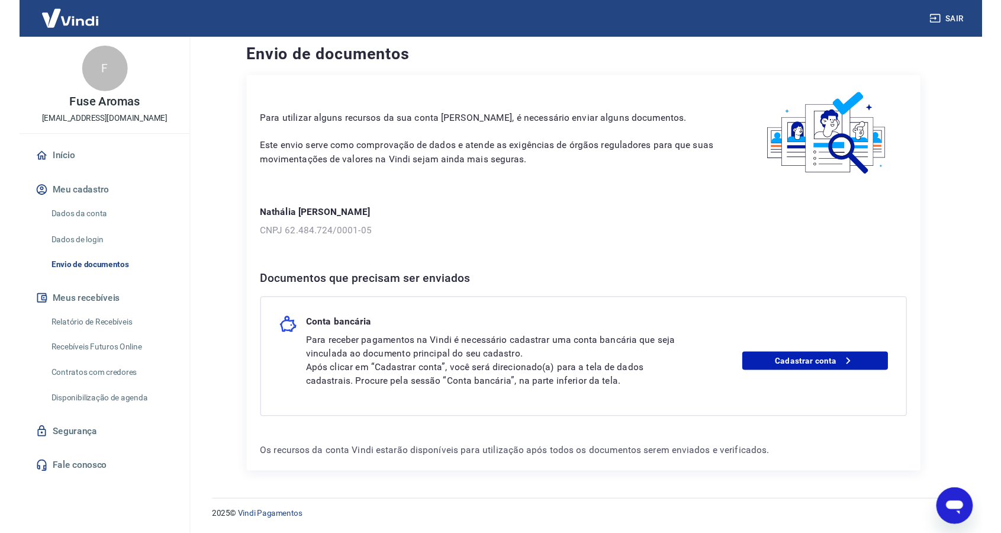
scroll to position [28, 0]
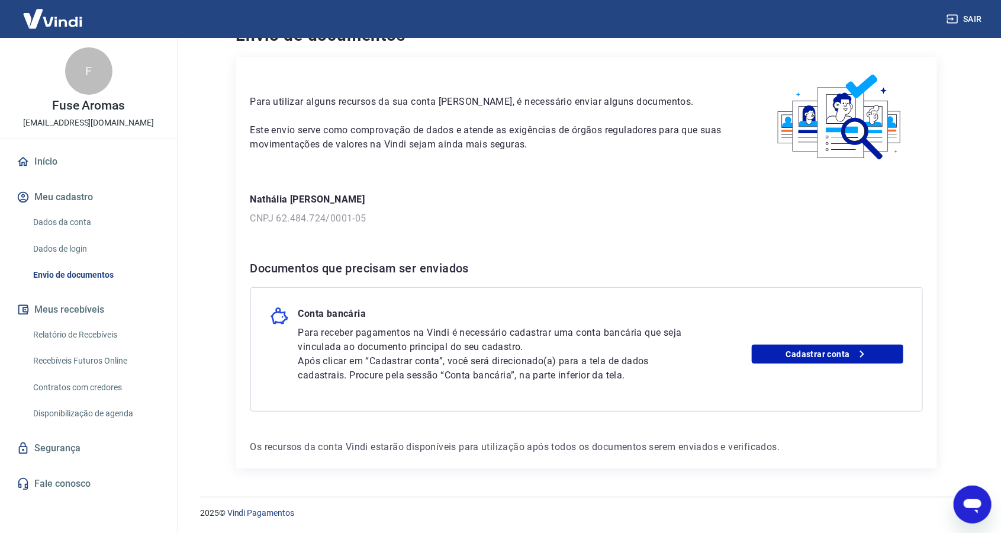
click at [67, 335] on link "Relatório de Recebíveis" at bounding box center [95, 335] width 134 height 24
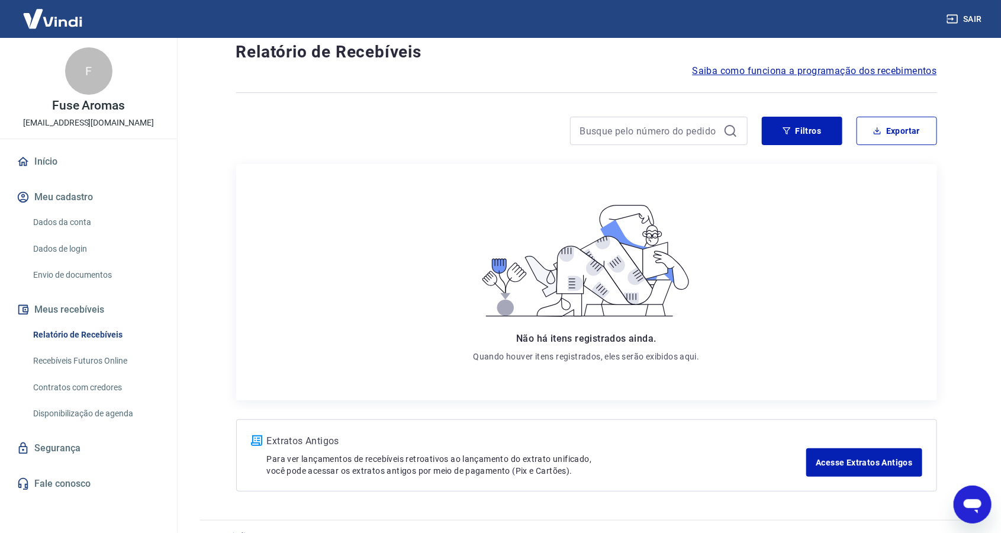
scroll to position [54, 0]
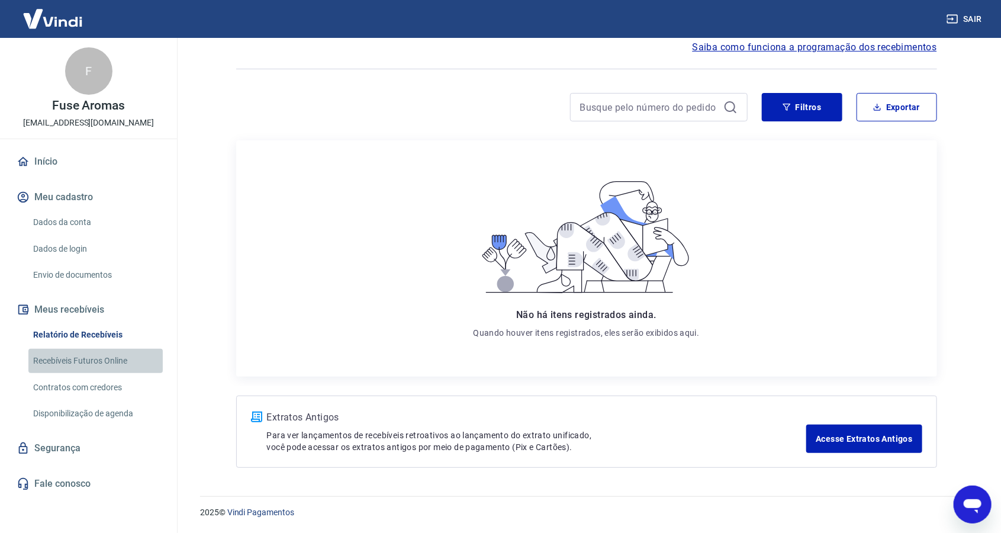
click at [59, 359] on link "Recebíveis Futuros Online" at bounding box center [95, 361] width 134 height 24
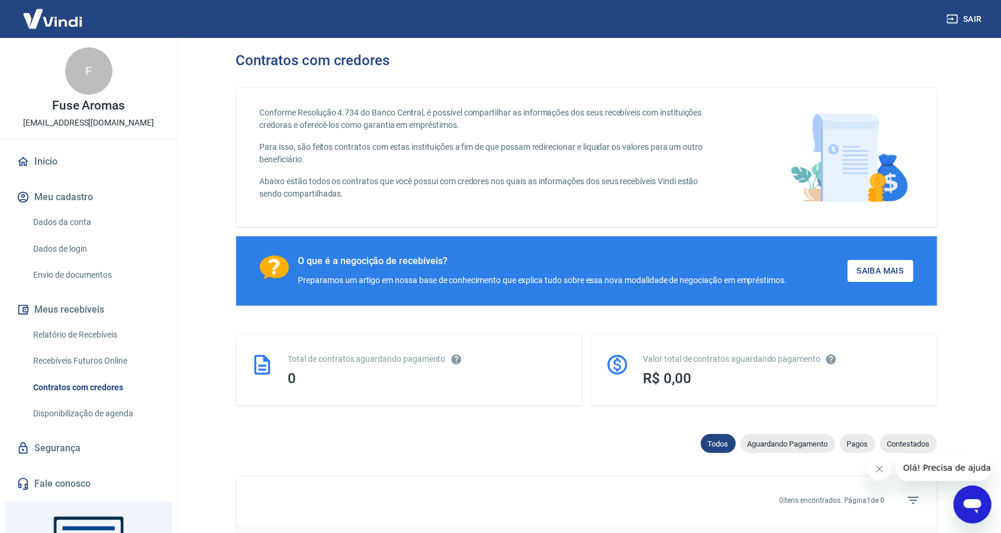
click at [86, 415] on link "Disponibilização de agenda" at bounding box center [95, 413] width 134 height 24
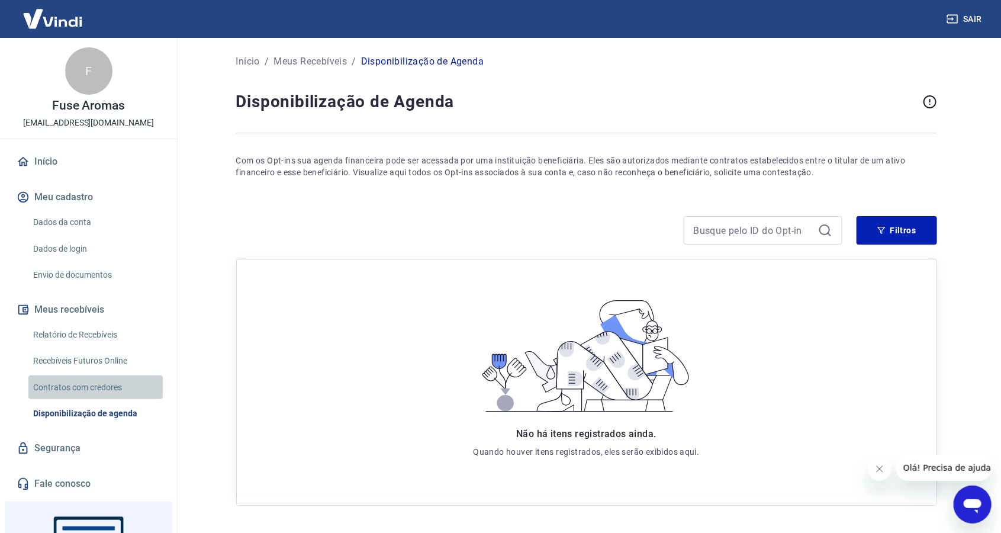
click at [88, 375] on link "Contratos com credores" at bounding box center [95, 387] width 134 height 24
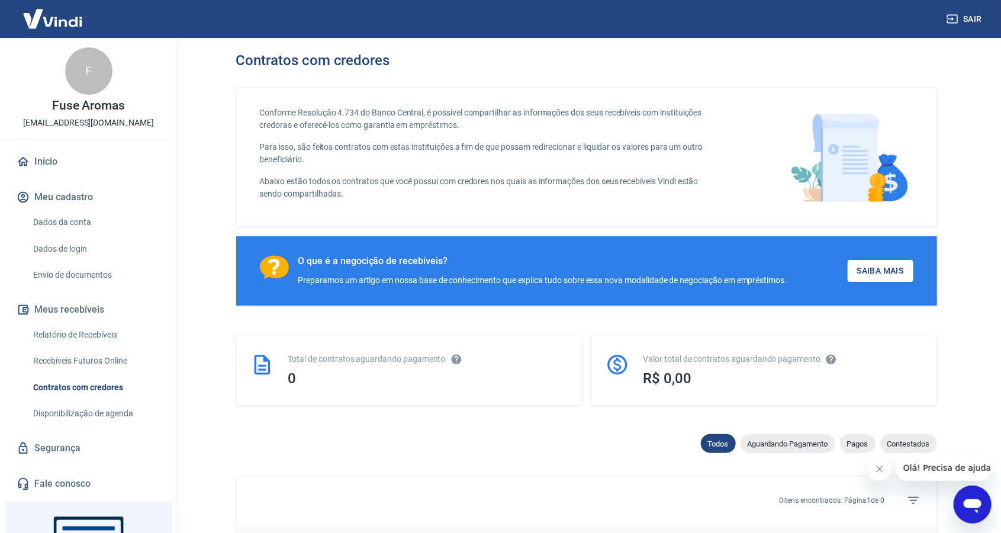
click at [89, 361] on link "Recebíveis Futuros Online" at bounding box center [95, 361] width 134 height 24
